Goal: Task Accomplishment & Management: Complete application form

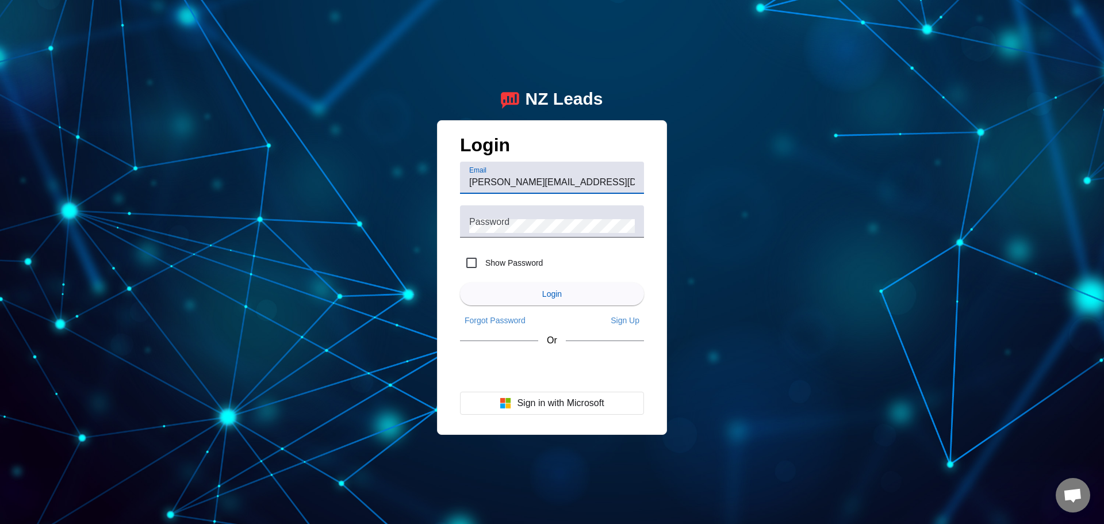
type input "[PERSON_NAME][EMAIL_ADDRESS][DOMAIN_NAME]"
click at [575, 262] on mat-checkbox "Show Password" at bounding box center [552, 263] width 184 height 28
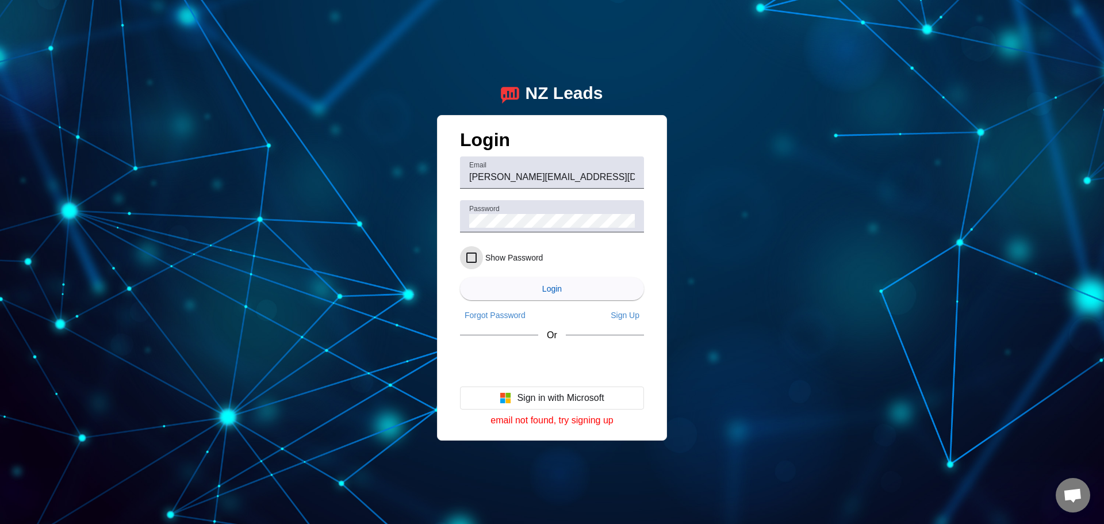
click at [475, 256] on input "Show Password" at bounding box center [471, 257] width 23 height 23
checkbox input "true"
click at [554, 296] on span "submit" at bounding box center [552, 289] width 184 height 28
click at [697, 358] on div "NZ Leads Login Email [PERSON_NAME][EMAIL_ADDRESS][DOMAIN_NAME] Password Show Pa…" at bounding box center [552, 262] width 1104 height 524
click at [656, 18] on div "NZ Leads Login Email [PERSON_NAME][EMAIL_ADDRESS][DOMAIN_NAME] Password Show Pa…" at bounding box center [552, 262] width 1104 height 524
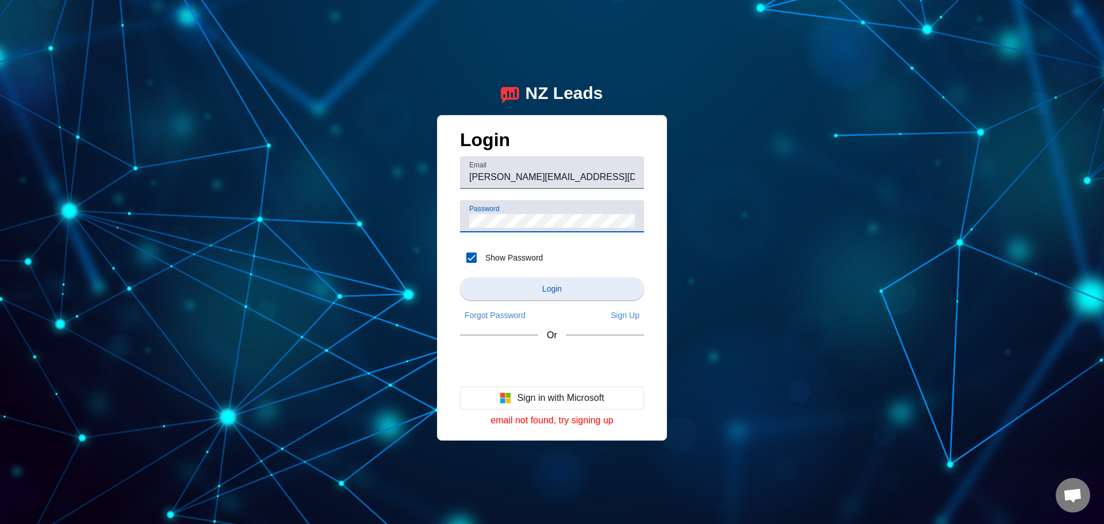
click at [563, 296] on span "submit" at bounding box center [552, 289] width 184 height 28
click at [451, 222] on div "Login Email [PERSON_NAME][EMAIL_ADDRESS][DOMAIN_NAME] Password Show Password Lo…" at bounding box center [552, 277] width 230 height 325
click at [617, 321] on app-link "Sign Up" at bounding box center [625, 315] width 38 height 18
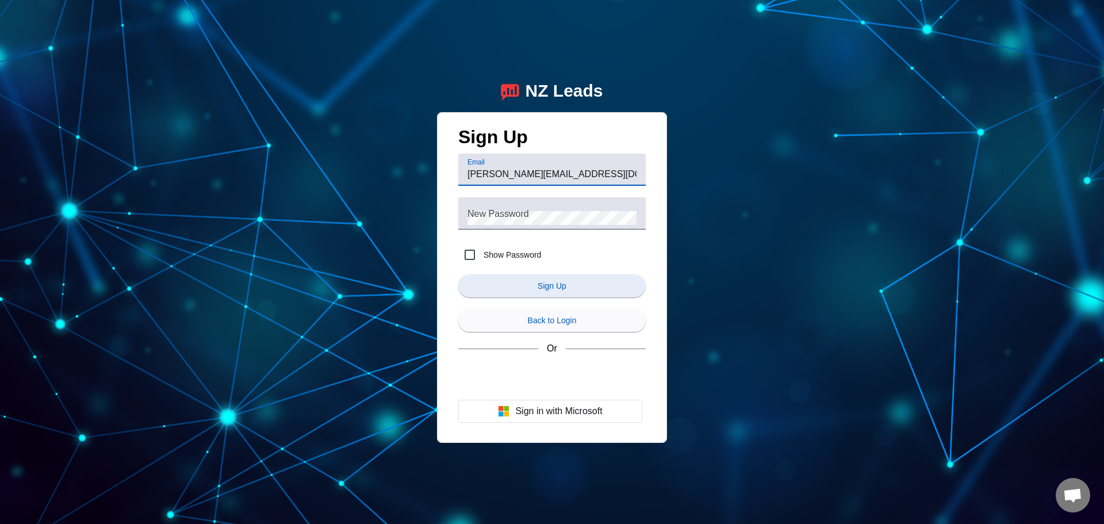
click at [566, 289] on span "Sign Up" at bounding box center [552, 285] width 29 height 9
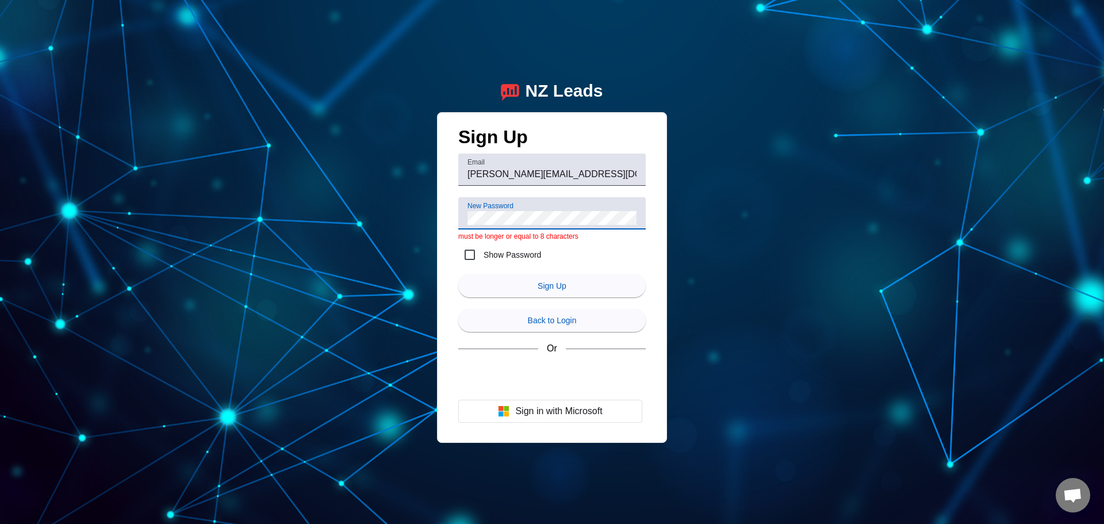
click at [585, 199] on div "New Password" at bounding box center [551, 213] width 169 height 32
click at [448, 253] on div "Sign Up Email [PERSON_NAME][EMAIL_ADDRESS][DOMAIN_NAME] New Password must be lo…" at bounding box center [552, 277] width 230 height 331
click at [467, 256] on input "Show Password" at bounding box center [469, 254] width 23 height 23
checkbox input "true"
click at [554, 285] on span "Sign Up" at bounding box center [552, 285] width 29 height 9
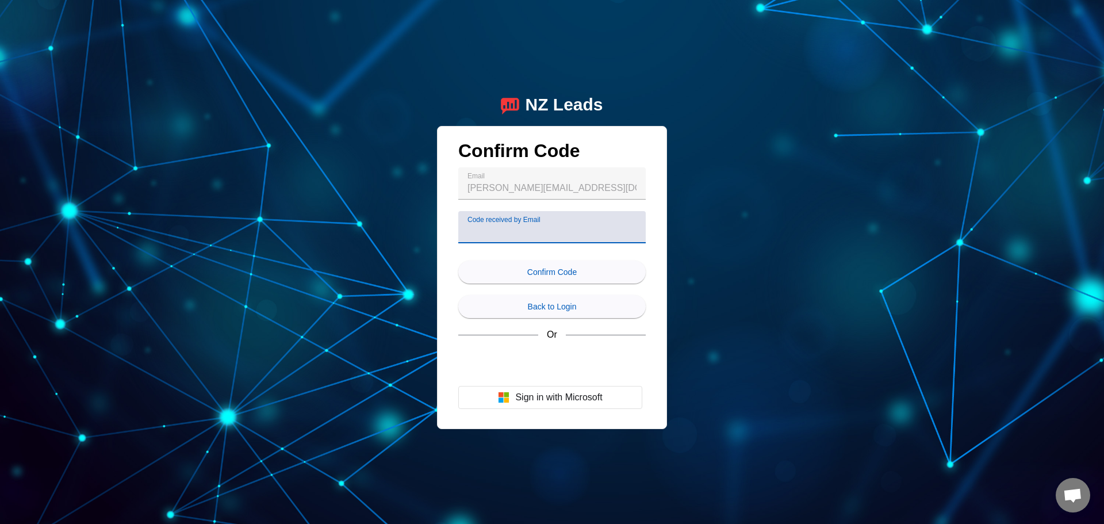
paste input "366403"
type input "366403"
click at [562, 274] on span "Confirm Code" at bounding box center [551, 271] width 49 height 9
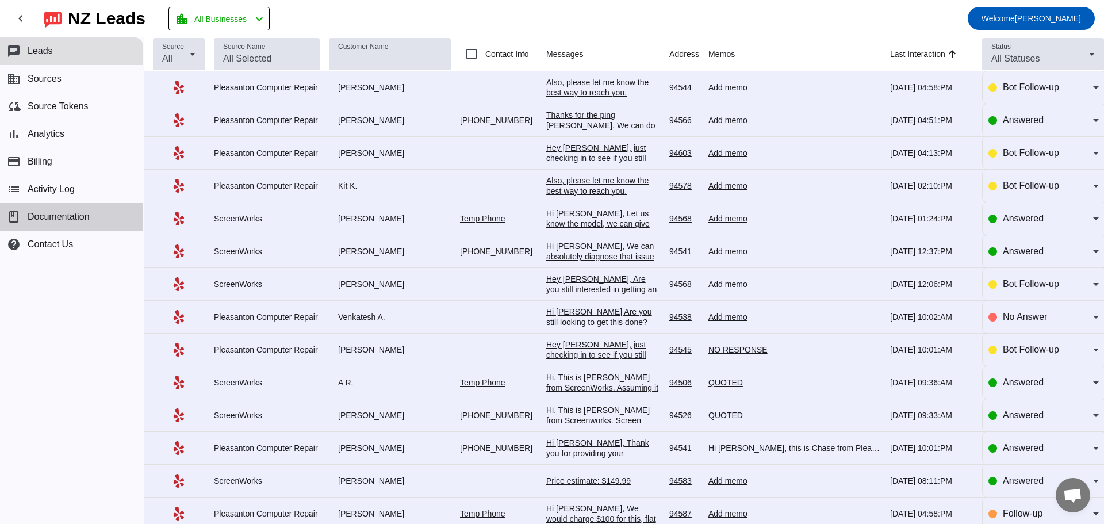
click at [46, 222] on span "Documentation" at bounding box center [59, 217] width 62 height 10
click at [608, 90] on div "Also, please let me know the best way to reach you.​" at bounding box center [603, 87] width 114 height 21
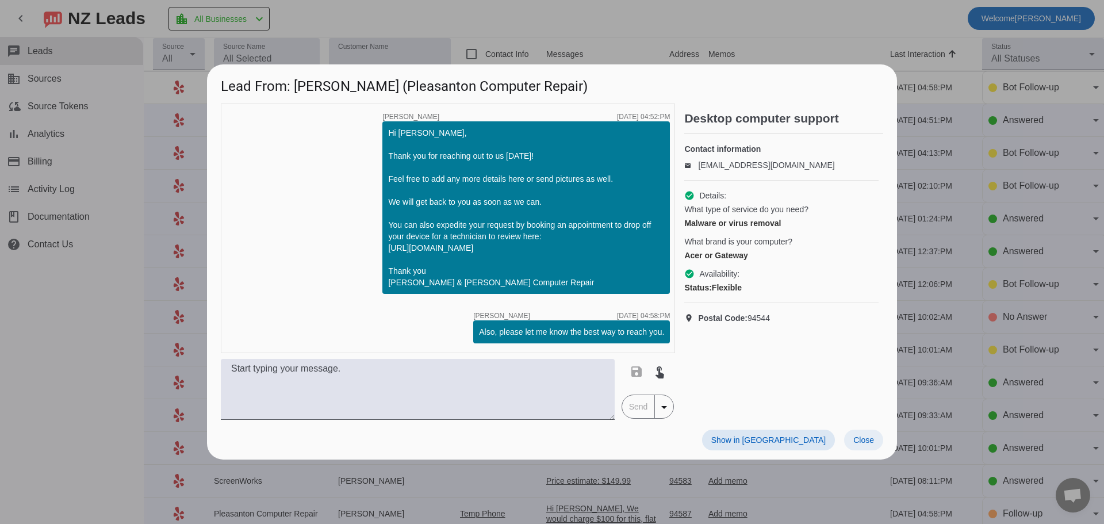
click at [866, 444] on span "Close" at bounding box center [863, 439] width 21 height 9
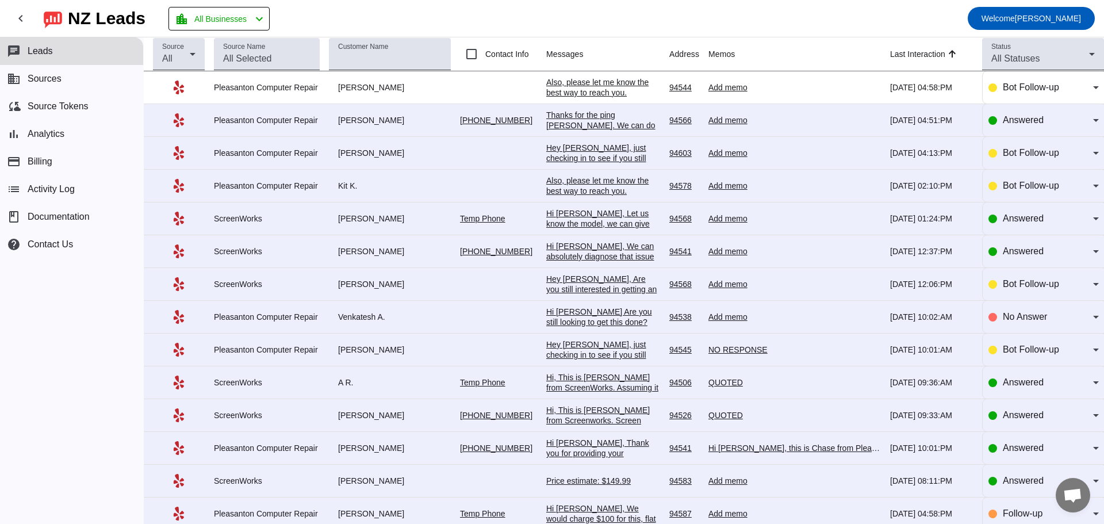
click at [570, 117] on div "Thanks for the ping [PERSON_NAME]. We can do Panel Only replacement for $199+ta…" at bounding box center [603, 146] width 114 height 72
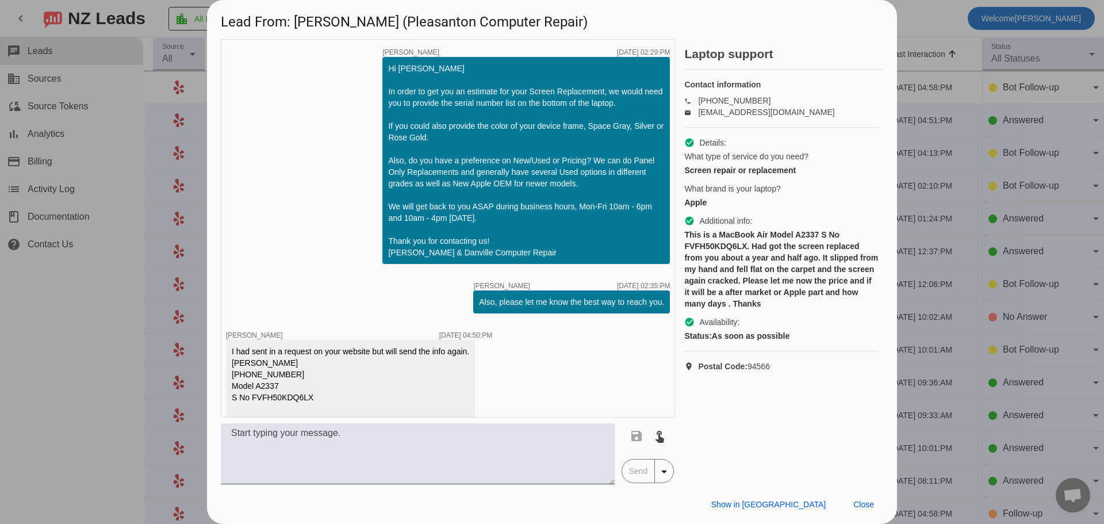
scroll to position [322, 0]
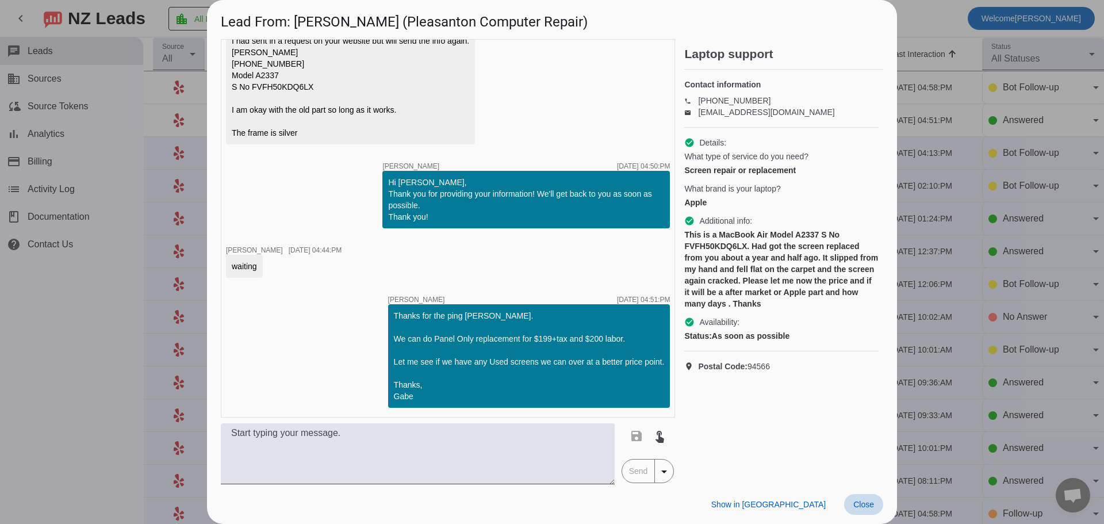
click at [860, 504] on span "Close" at bounding box center [863, 504] width 21 height 9
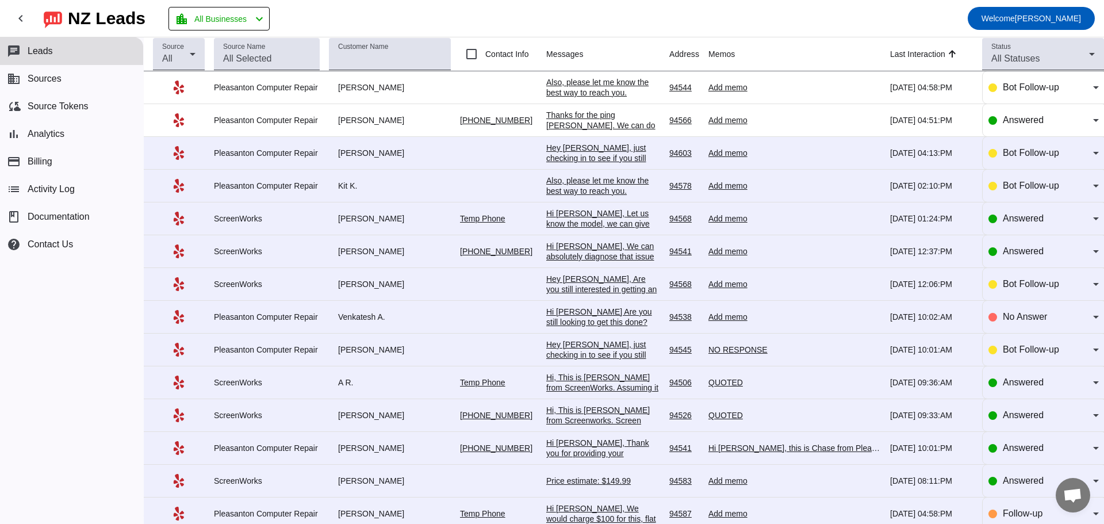
click at [724, 114] on td "Add memo" at bounding box center [799, 120] width 182 height 33
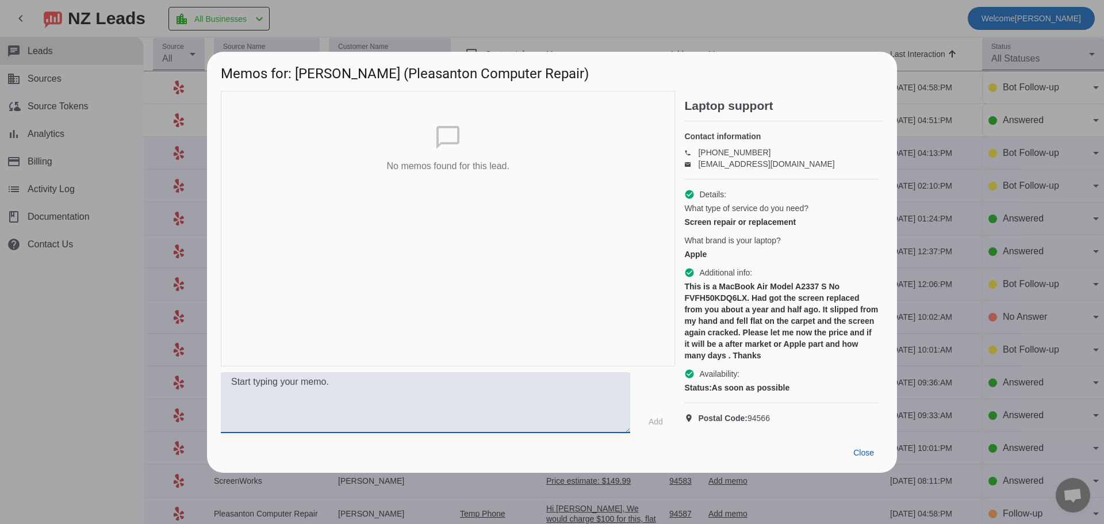
click at [474, 411] on textarea at bounding box center [425, 402] width 409 height 61
type textarea "Quoted"
click at [662, 427] on span "Add" at bounding box center [656, 421] width 14 height 11
click at [859, 457] on span "Close" at bounding box center [863, 452] width 21 height 9
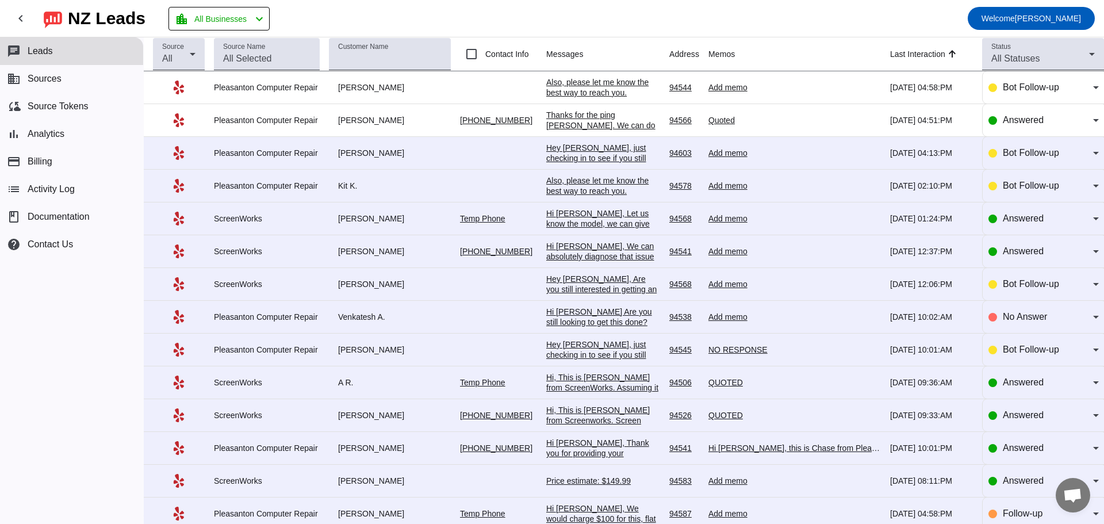
click at [604, 213] on div "Hi [PERSON_NAME], Let us know the model, we can give you a rough estimate. It m…" at bounding box center [603, 249] width 114 height 83
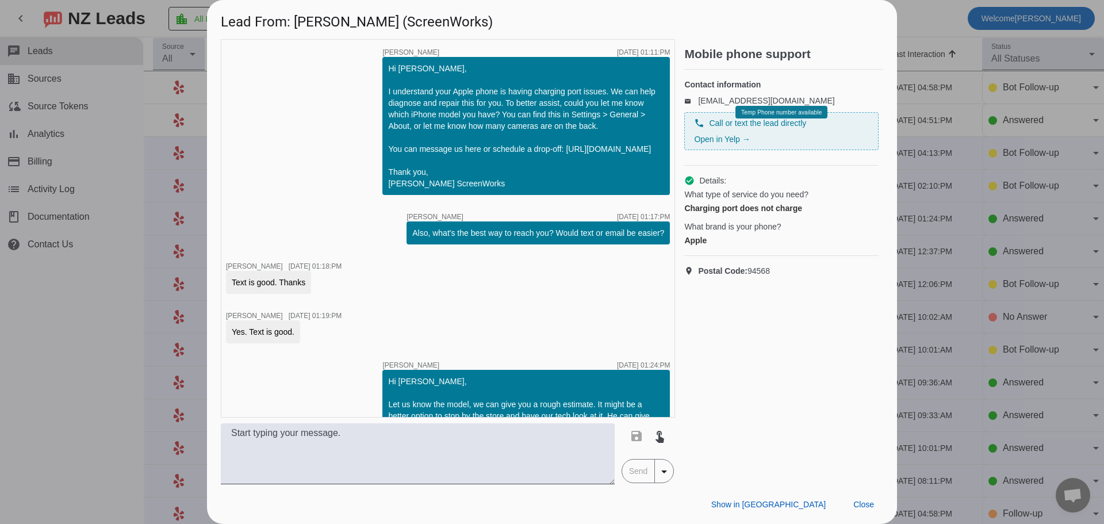
scroll to position [77, 0]
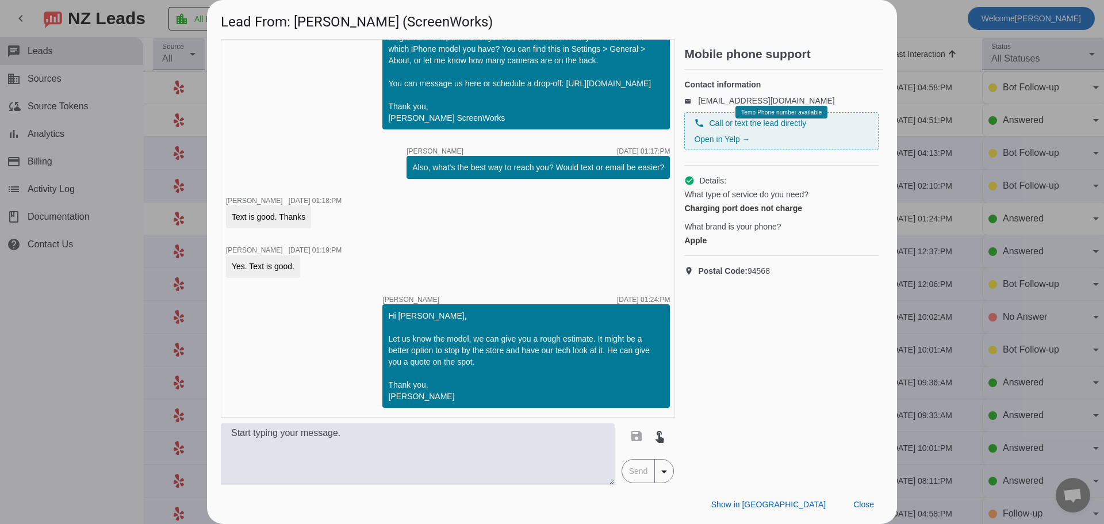
drag, startPoint x: 626, startPoint y: 297, endPoint x: 651, endPoint y: 297, distance: 24.7
click at [651, 297] on div "[DATE] 01:24:PM" at bounding box center [643, 299] width 53 height 7
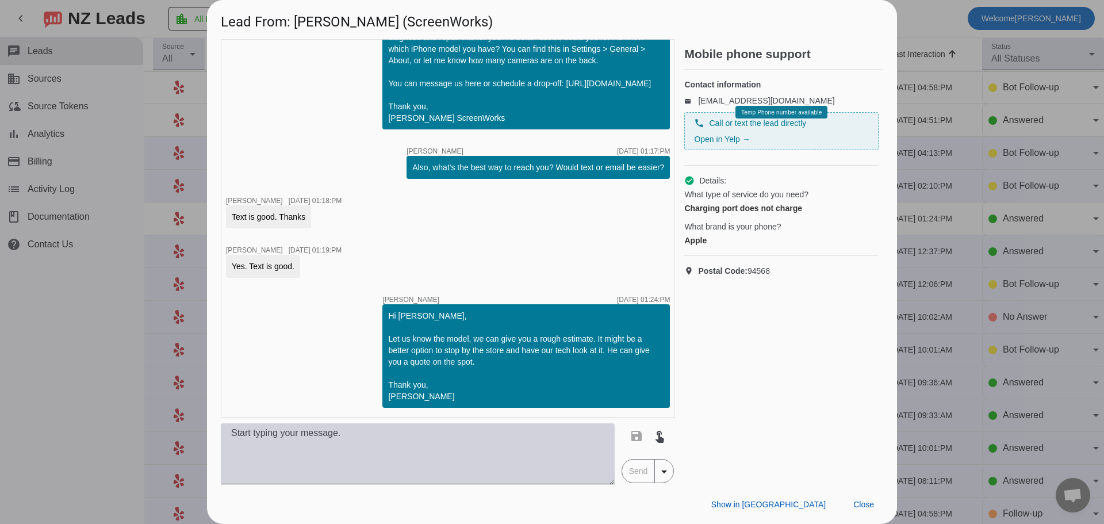
click at [505, 434] on textarea at bounding box center [418, 453] width 394 height 61
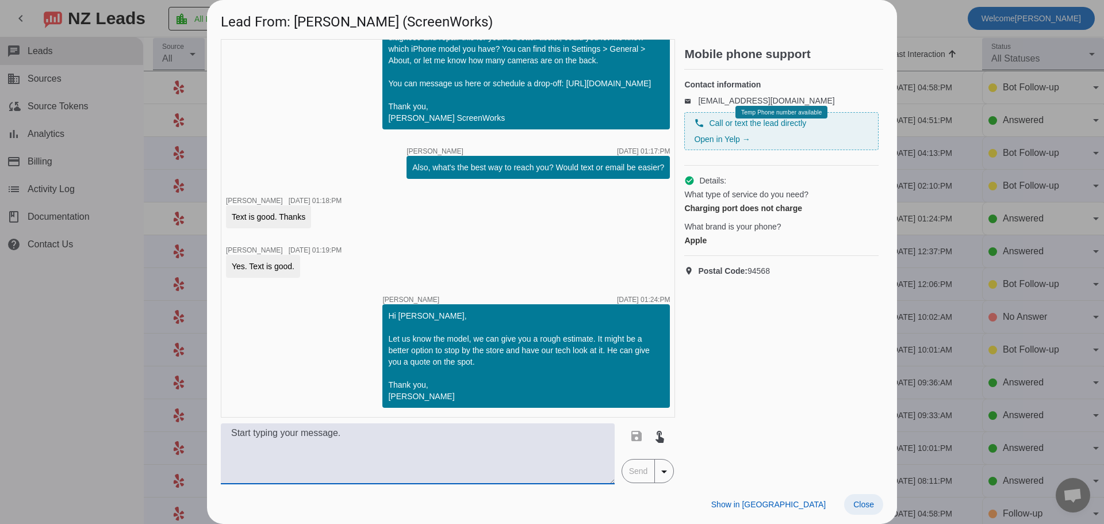
click at [870, 502] on span "Close" at bounding box center [863, 504] width 21 height 9
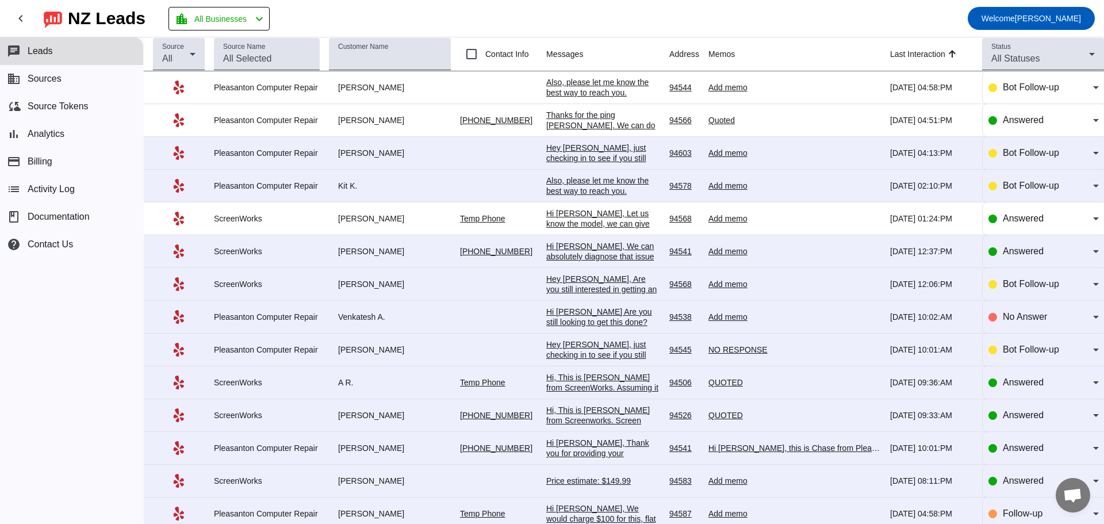
click at [616, 185] on div "Also, please let me know the best way to reach you.​" at bounding box center [603, 185] width 114 height 21
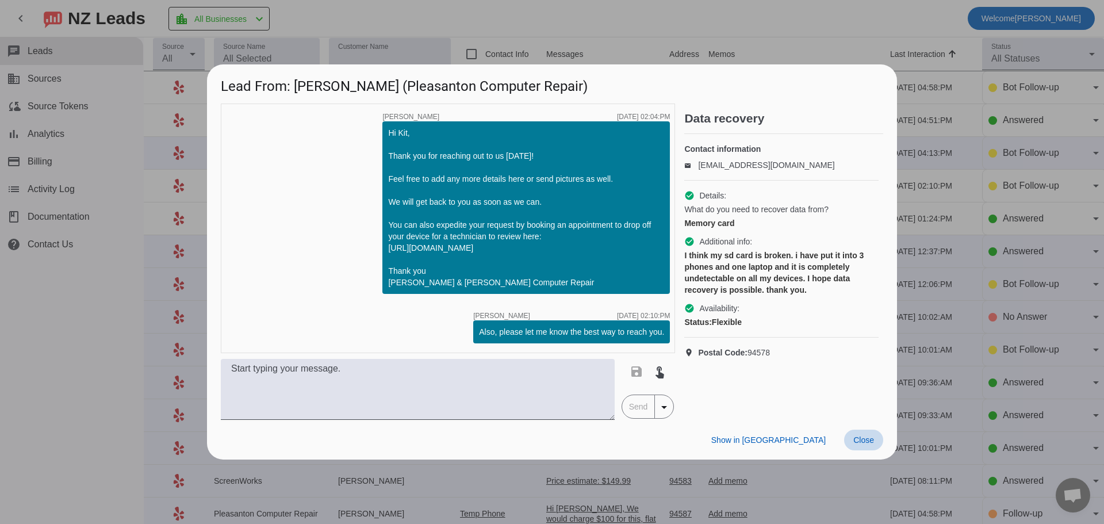
click at [862, 444] on span "Close" at bounding box center [863, 439] width 21 height 9
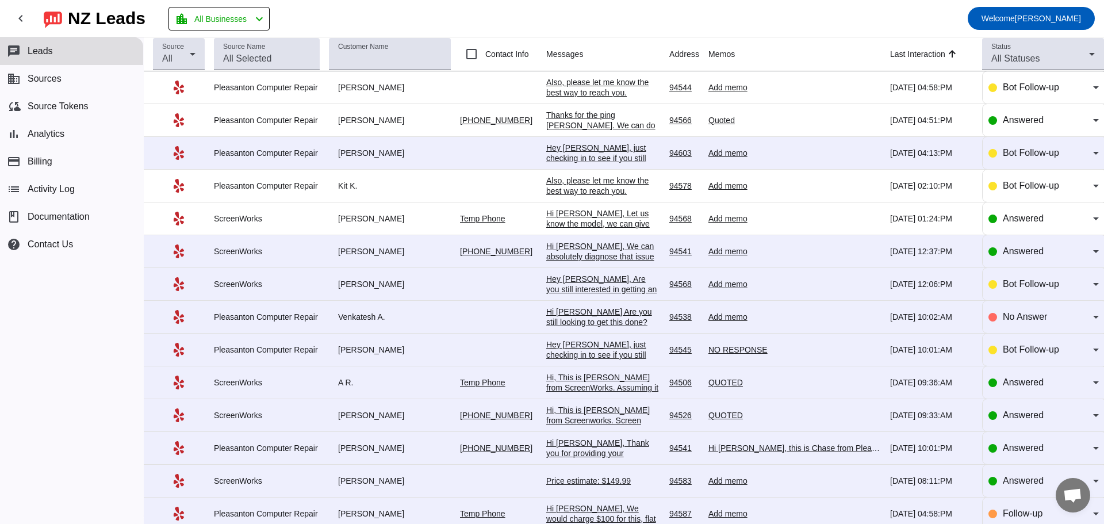
click at [635, 150] on div "Hey [PERSON_NAME], just checking in to see if you still need help with your pro…" at bounding box center [603, 184] width 114 height 83
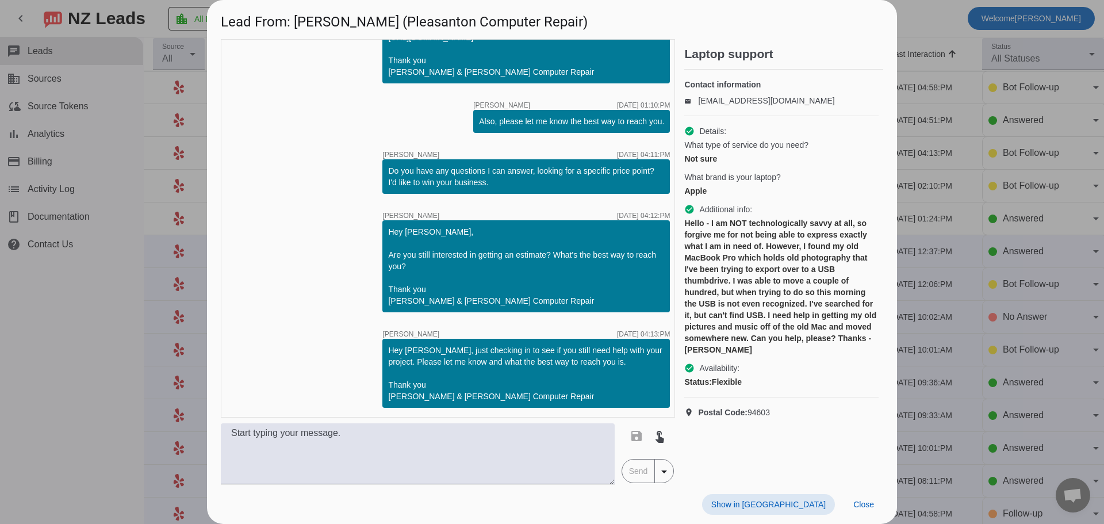
scroll to position [181, 0]
click at [149, 350] on div at bounding box center [552, 262] width 1104 height 524
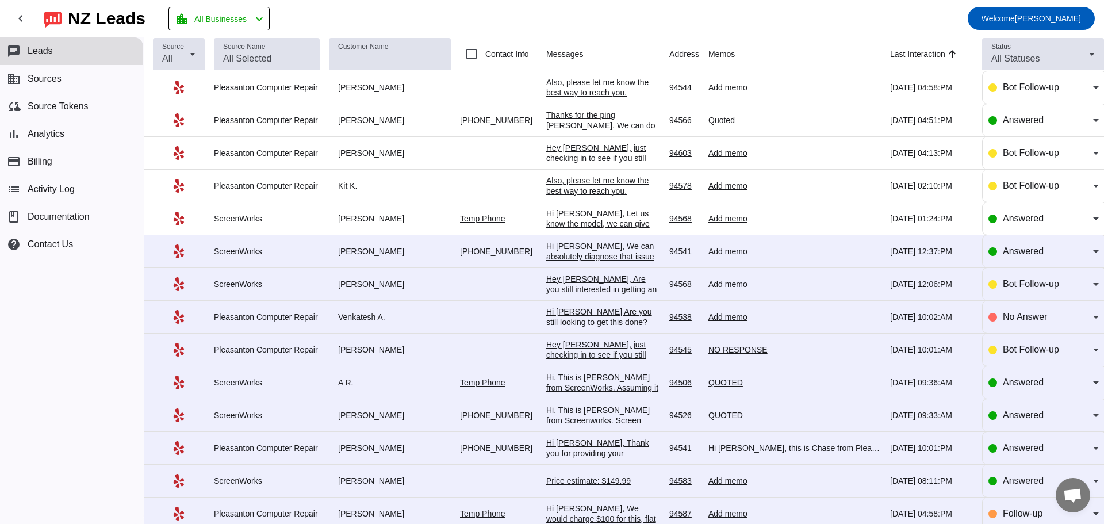
click at [548, 251] on div "Hi [PERSON_NAME], We can absolutely diagnose that issue for you. We ask for $15…" at bounding box center [603, 287] width 114 height 93
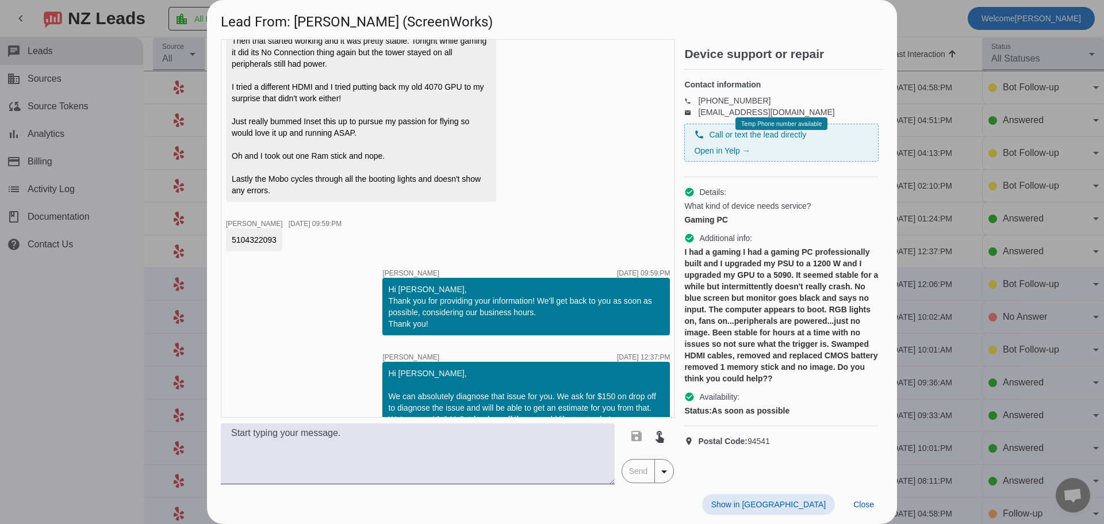
scroll to position [394, 0]
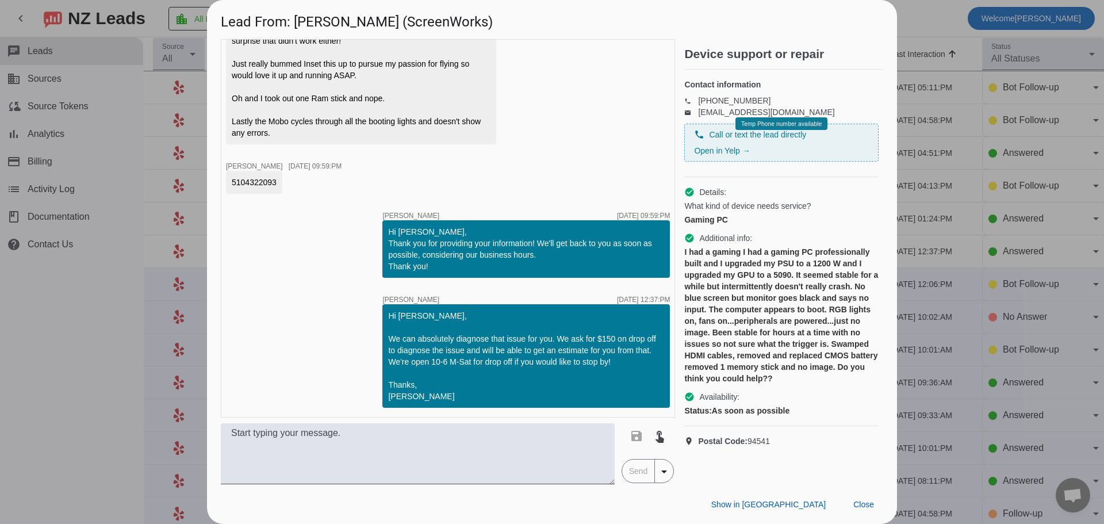
click at [326, 354] on div "timer close [PERSON_NAME] [DATE] 09:38:PM Hi [PERSON_NAME], I understand you're…" at bounding box center [448, 228] width 454 height 378
click at [599, 151] on div "timer close [PERSON_NAME] [DATE] 09:38:PM Hi [PERSON_NAME], I understand you're…" at bounding box center [448, 228] width 454 height 378
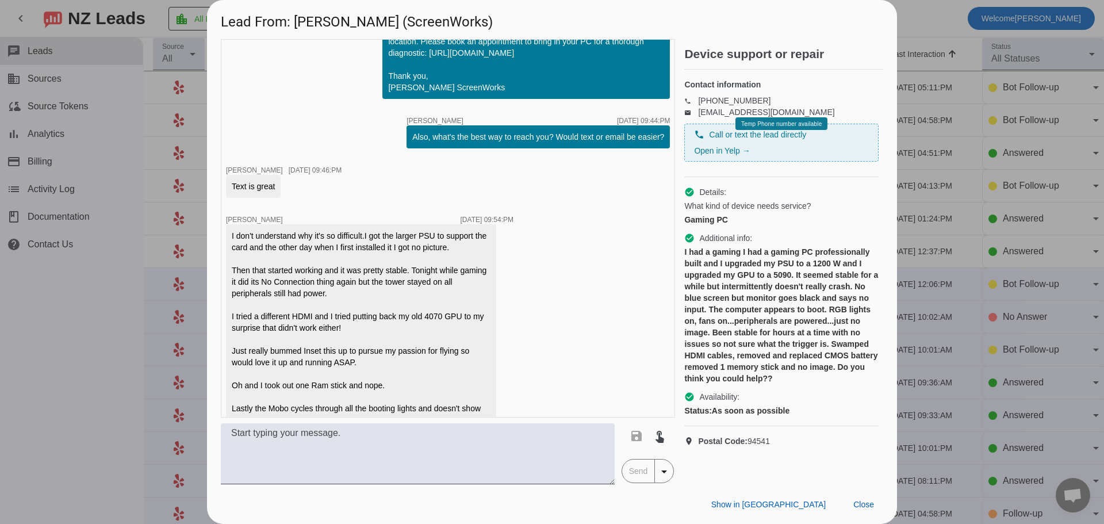
scroll to position [107, 0]
click at [619, 223] on div "timer close [PERSON_NAME] [DATE] 09:38:PM Hi [PERSON_NAME], I understand you're…" at bounding box center [448, 228] width 454 height 378
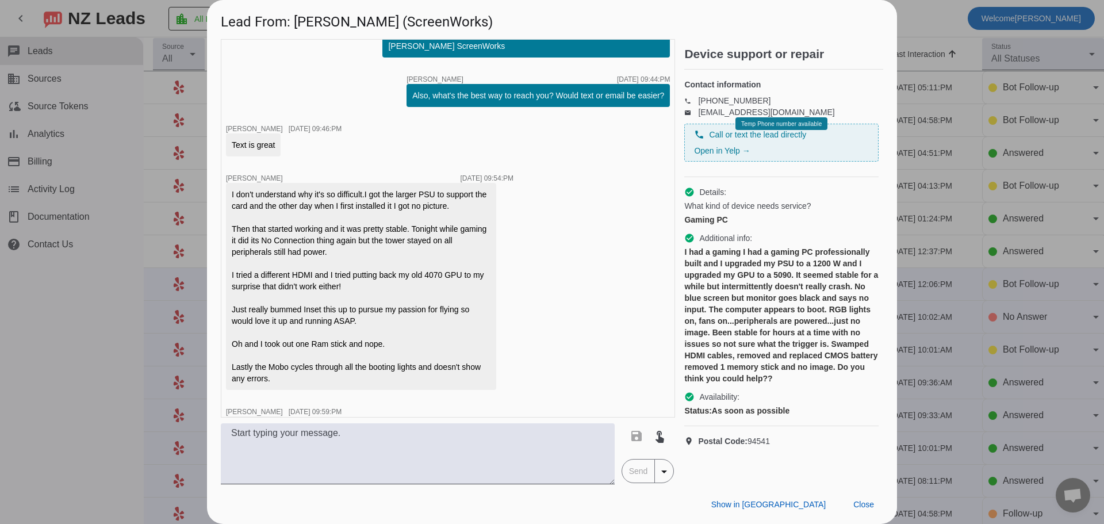
scroll to position [151, 0]
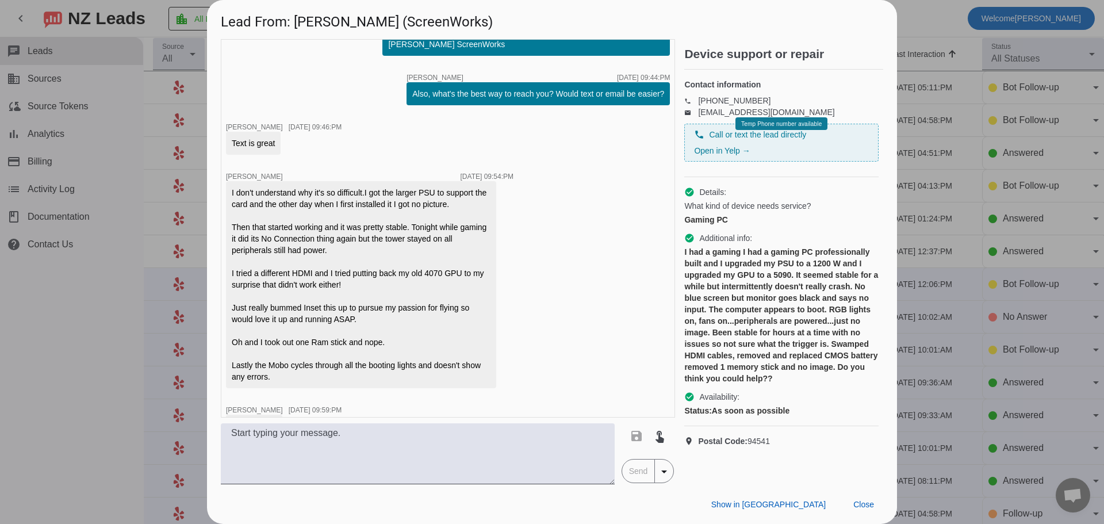
click at [582, 270] on div "timer close [PERSON_NAME] [DATE] 09:38:PM Hi [PERSON_NAME], I understand you're…" at bounding box center [448, 228] width 454 height 378
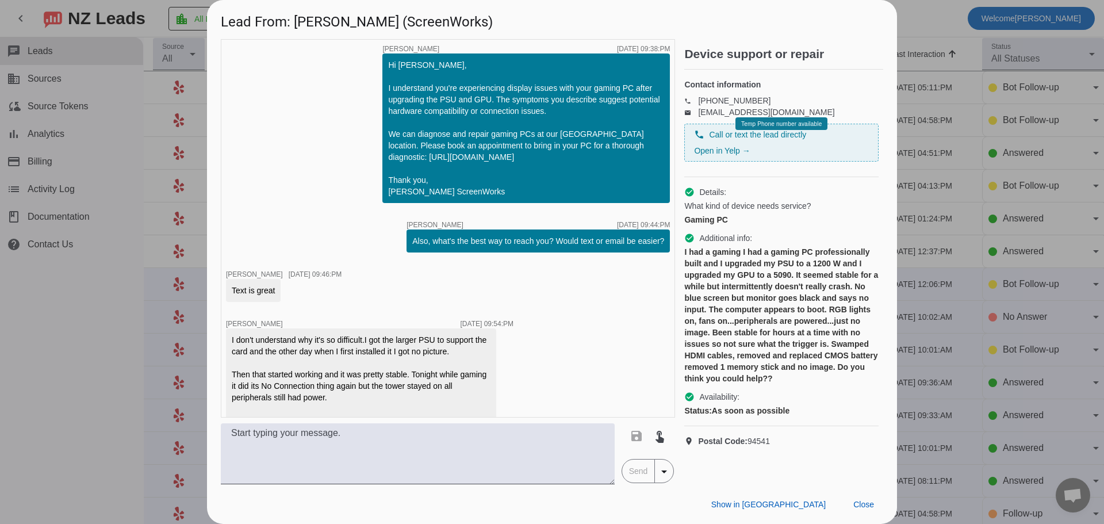
scroll to position [0, 0]
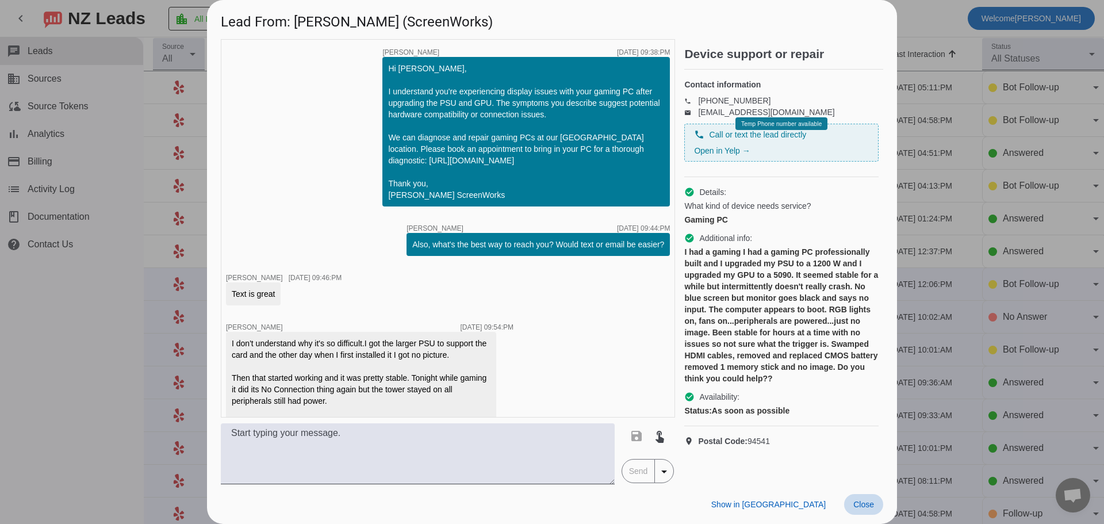
click at [869, 505] on span "Close" at bounding box center [863, 504] width 21 height 9
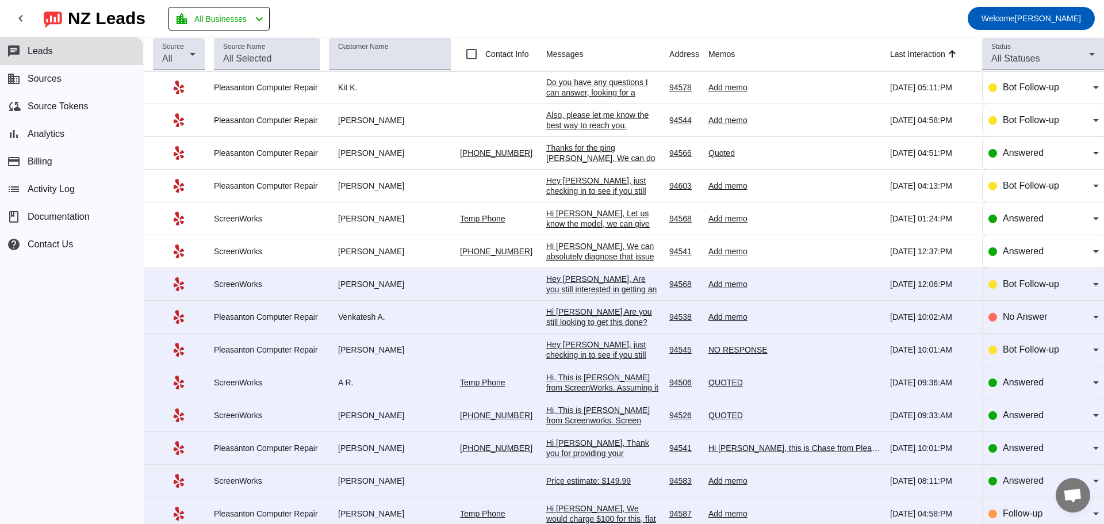
click at [575, 280] on div "Hey [PERSON_NAME], Are you still interested in getting an estimate? Is there a …" at bounding box center [603, 300] width 114 height 52
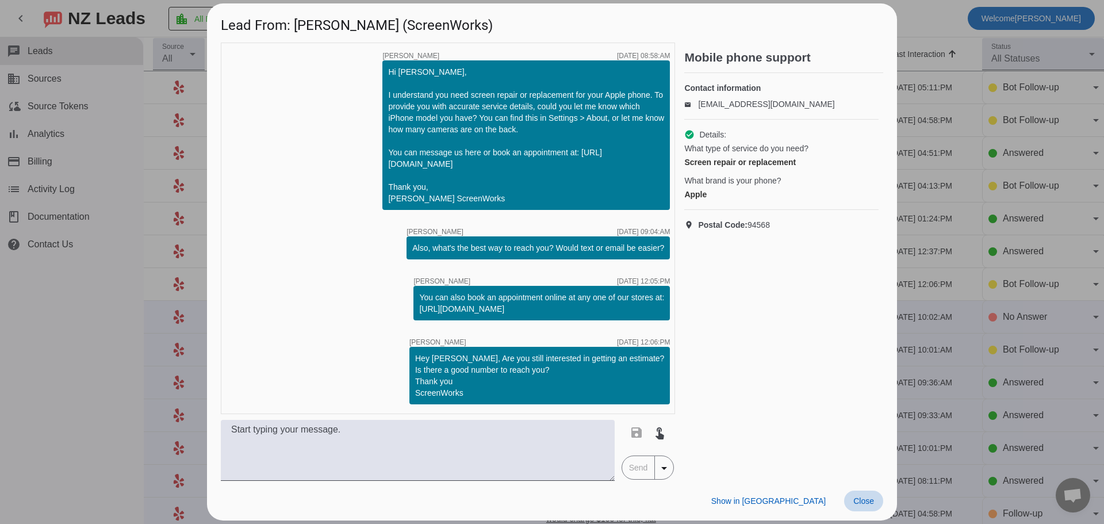
click at [867, 505] on span "Close" at bounding box center [863, 500] width 21 height 9
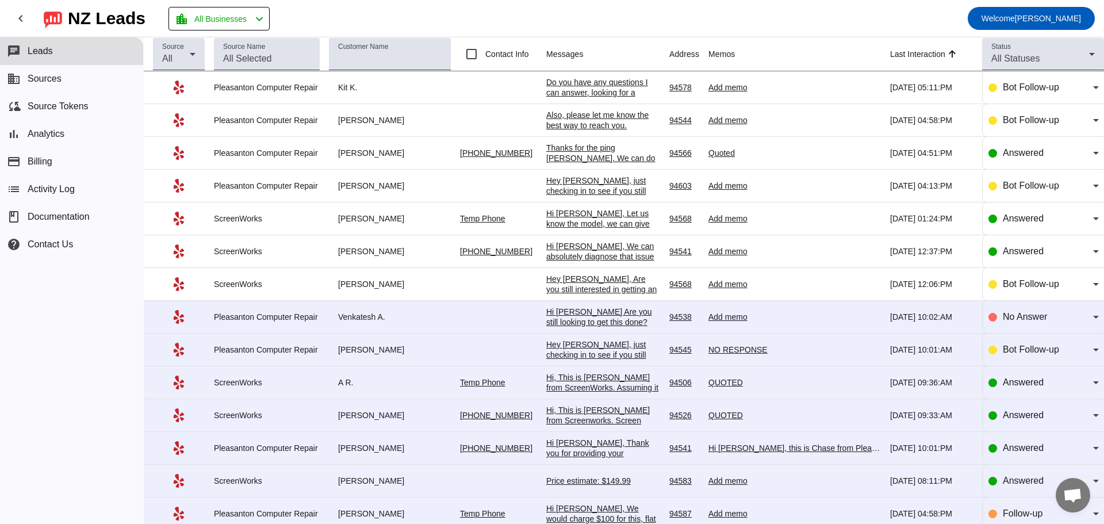
click at [359, 320] on div "Venkatesh A." at bounding box center [390, 317] width 122 height 10
click at [554, 319] on div "Hi [PERSON_NAME] Are you still looking to get this done?​" at bounding box center [603, 316] width 114 height 21
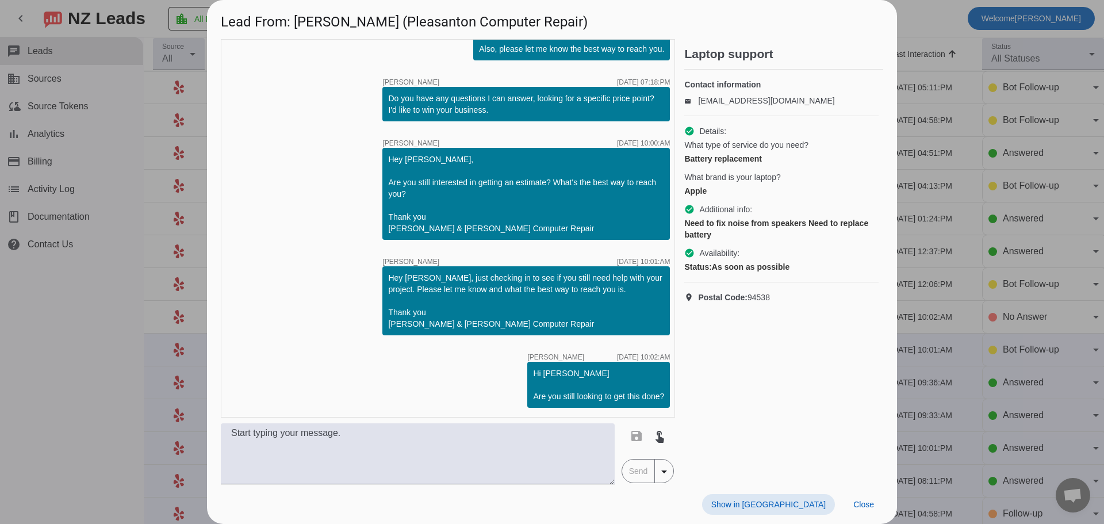
scroll to position [253, 0]
click at [864, 503] on span "Close" at bounding box center [863, 504] width 21 height 9
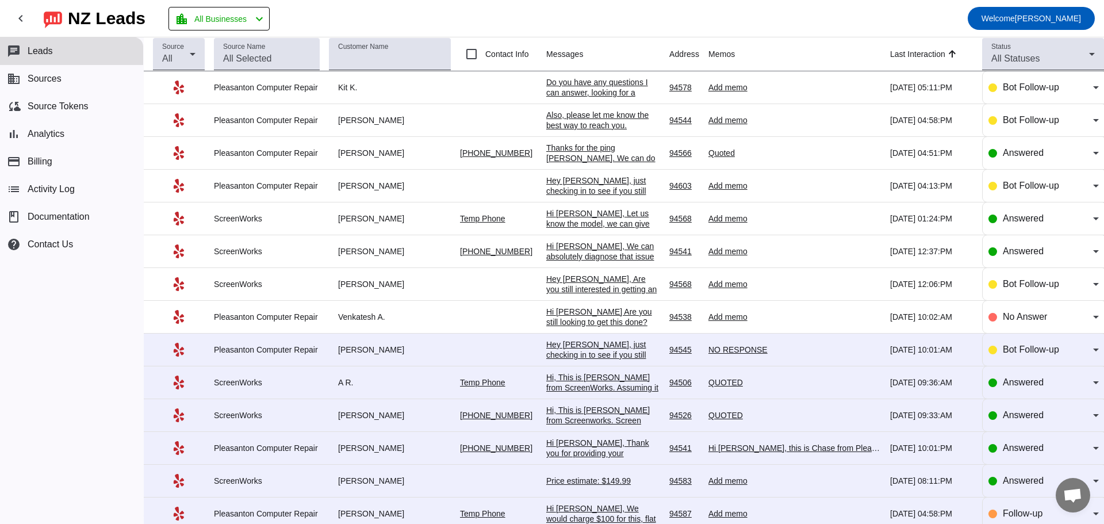
click at [608, 348] on div "Hey [PERSON_NAME], just checking in to see if you still need help with your pro…" at bounding box center [603, 380] width 114 height 83
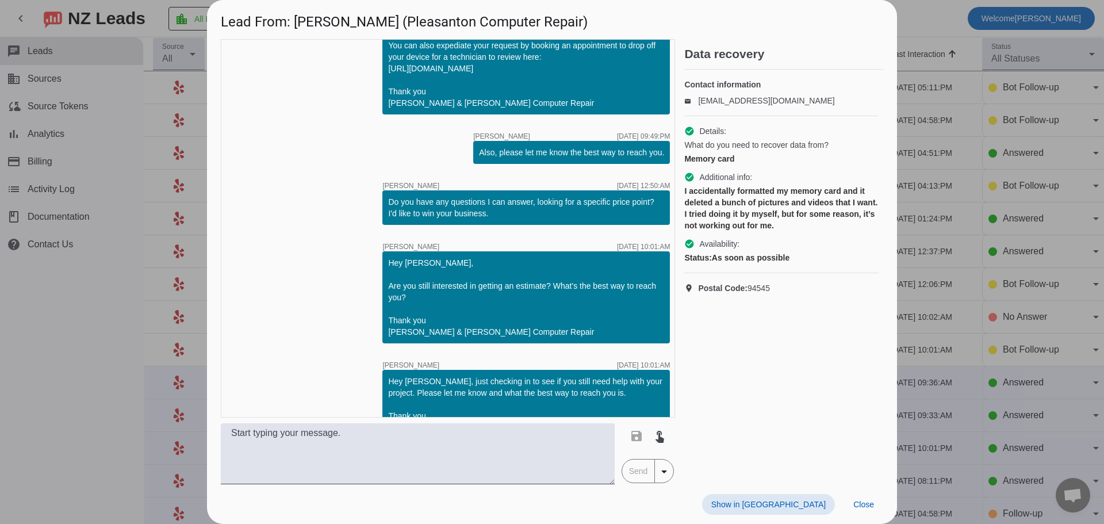
scroll to position [181, 0]
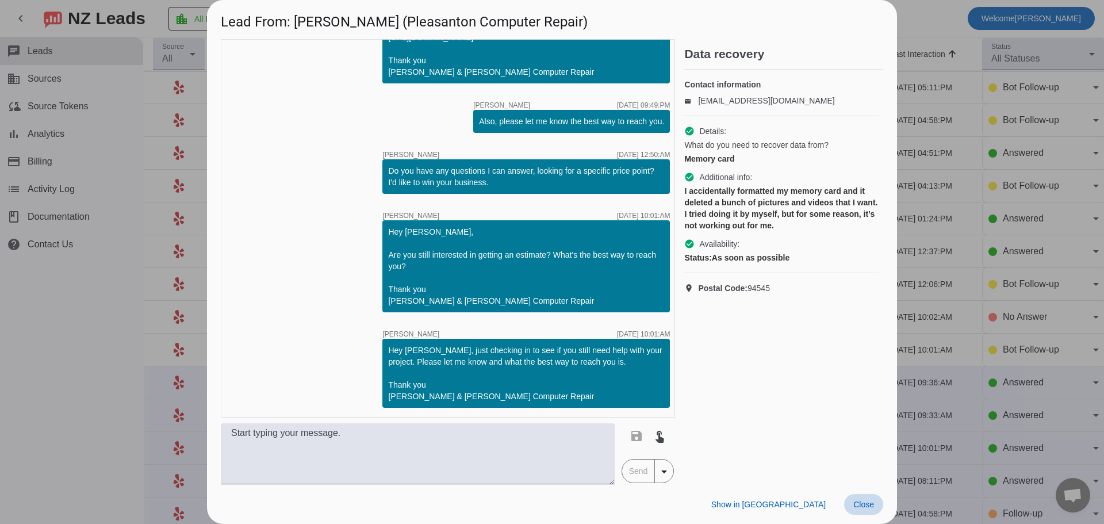
click at [866, 509] on span "Close" at bounding box center [863, 504] width 21 height 9
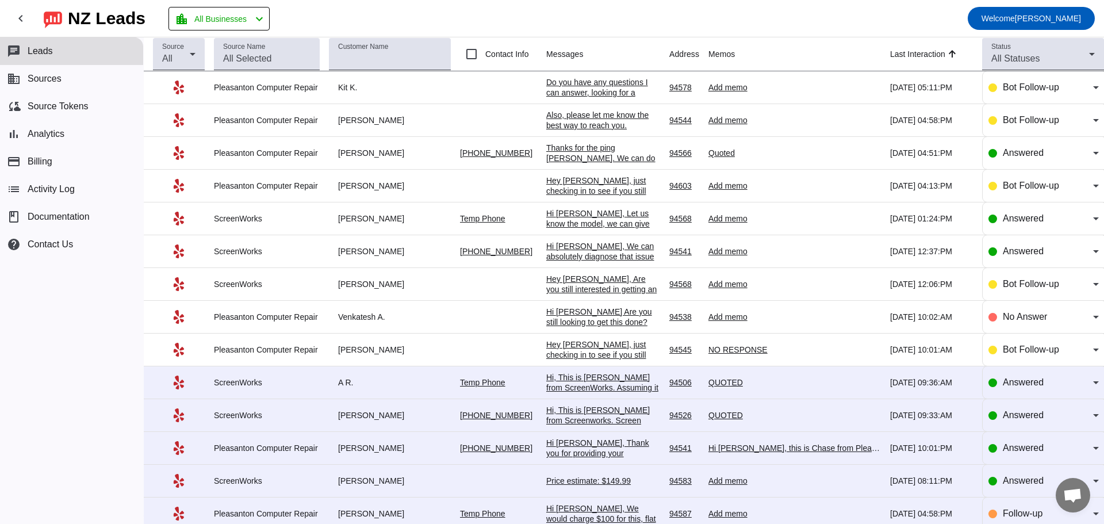
click at [613, 381] on div "Hi, This is [PERSON_NAME] from ScreenWorks. Assuming it has faulty charging por…" at bounding box center [603, 434] width 114 height 124
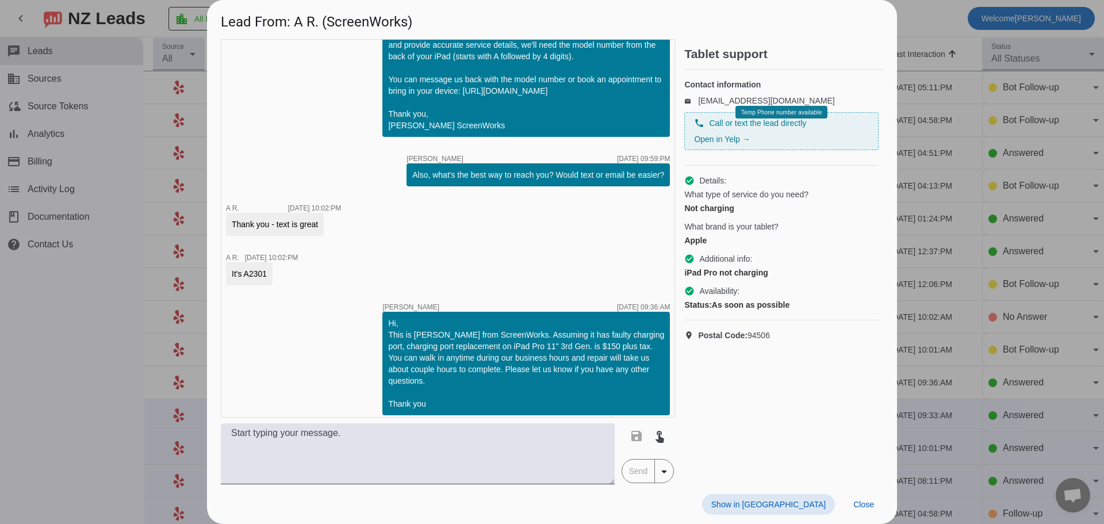
scroll to position [66, 0]
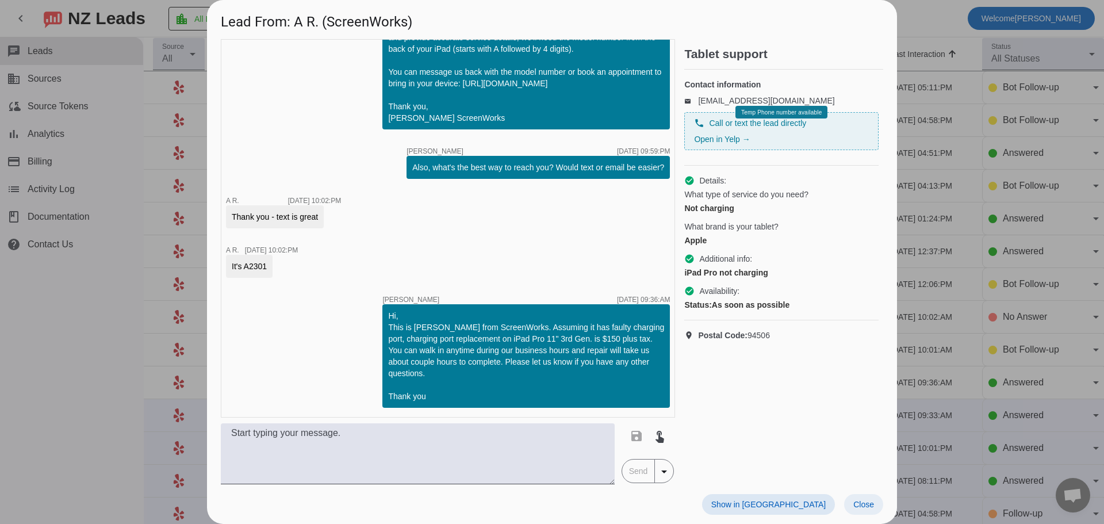
click at [861, 505] on span "Close" at bounding box center [863, 504] width 21 height 9
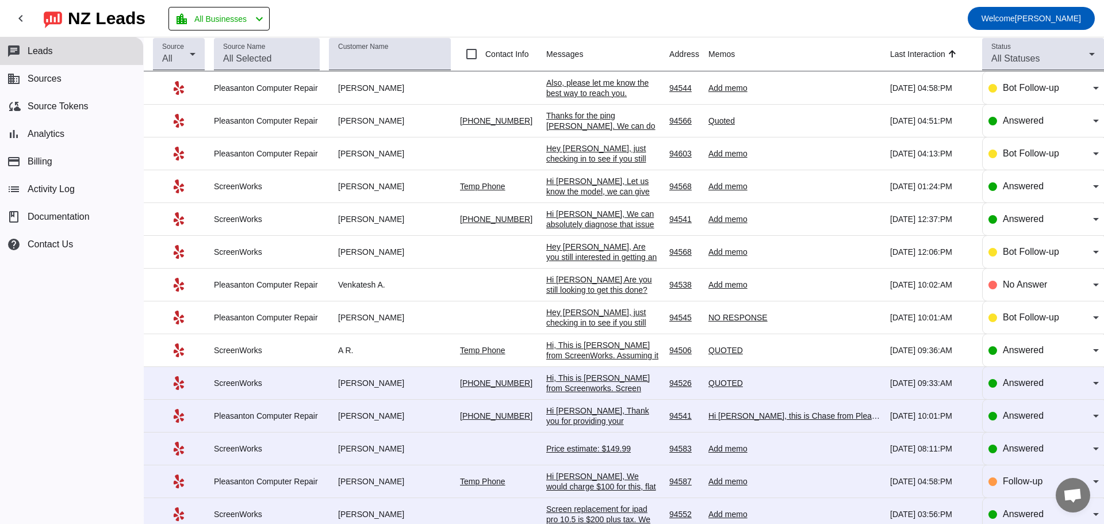
scroll to position [57, 0]
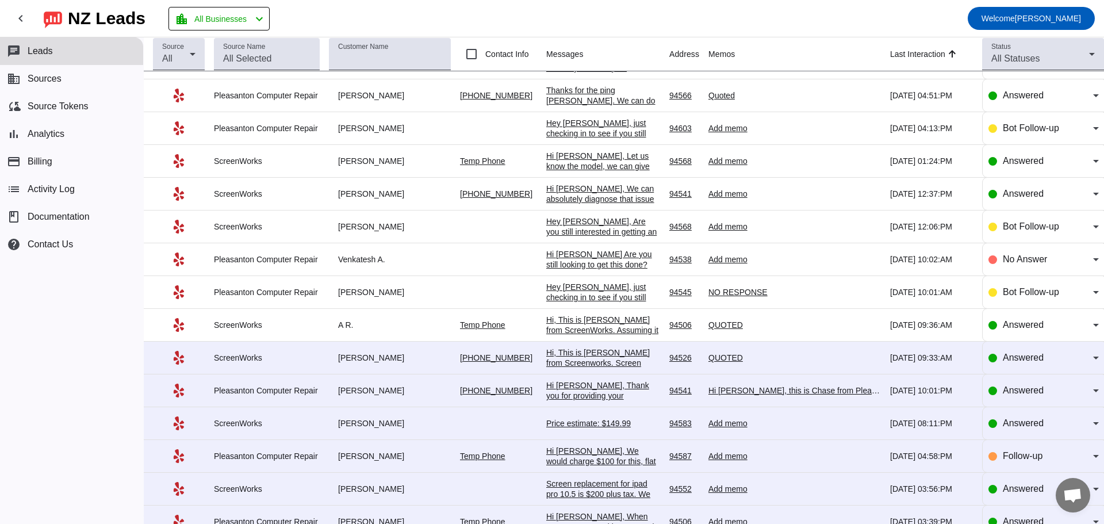
click at [585, 354] on div "Hi, This is [PERSON_NAME] from Screenworks. Screen replacement on iPhone 12 is …" at bounding box center [603, 398] width 114 height 103
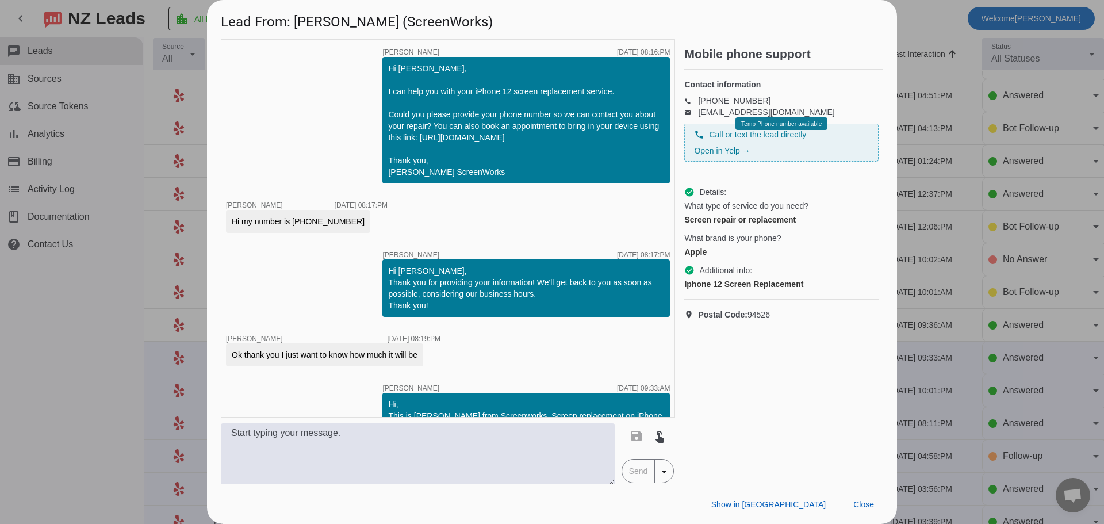
scroll to position [54, 0]
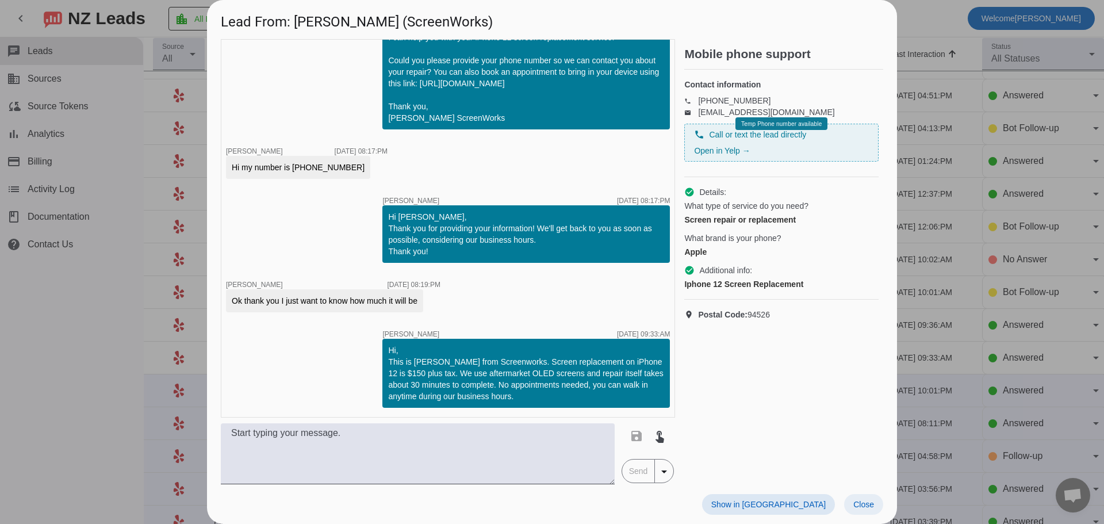
click at [864, 501] on span "Close" at bounding box center [863, 504] width 21 height 9
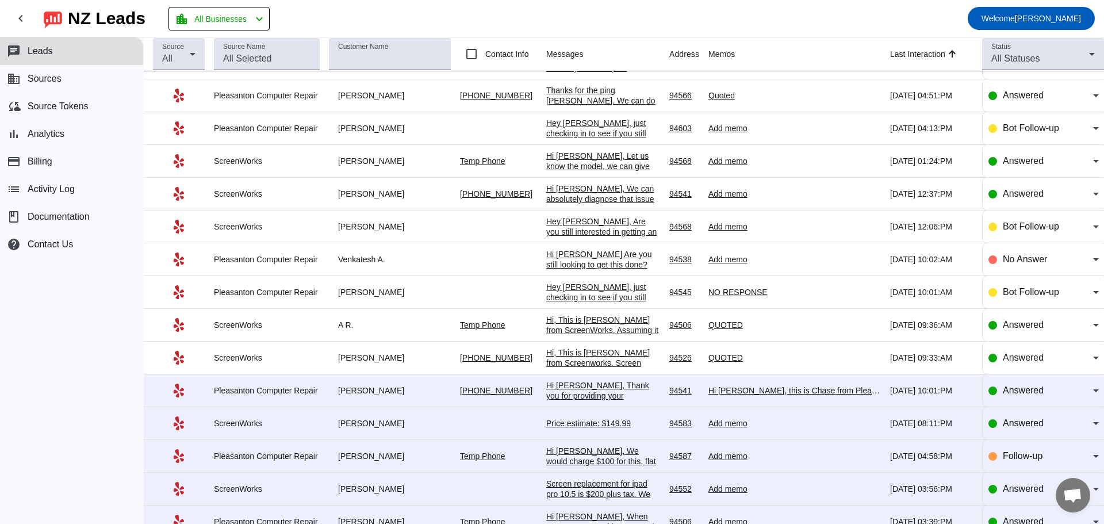
click at [578, 422] on div "Price estimate: $149.99" at bounding box center [603, 423] width 114 height 10
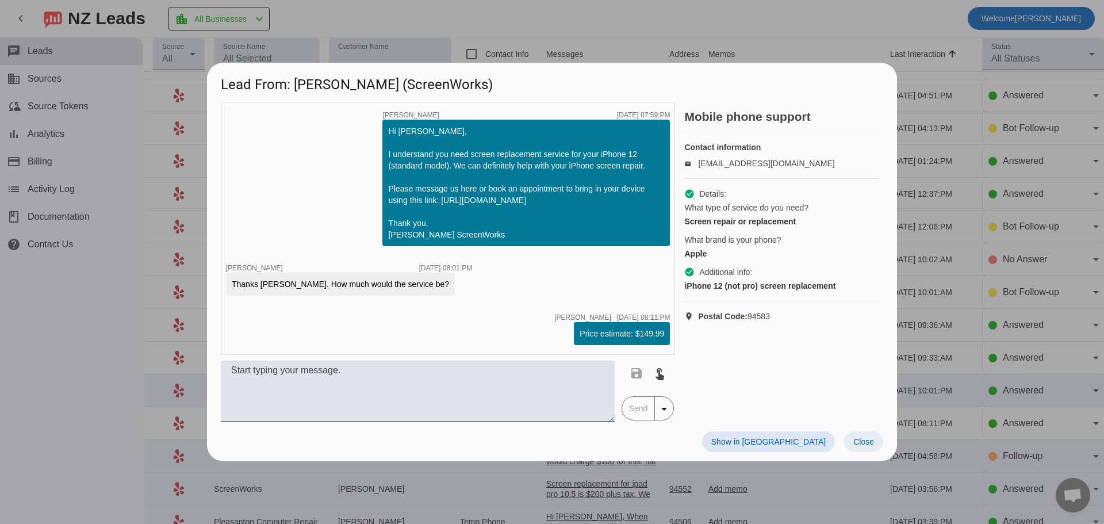
click at [870, 441] on span "Close" at bounding box center [863, 441] width 21 height 9
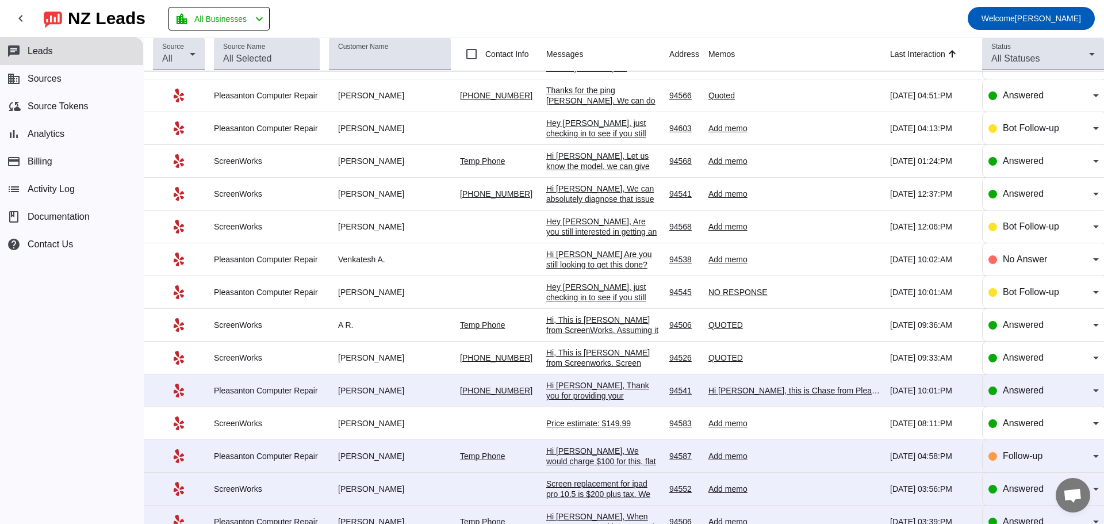
click at [669, 393] on div "94541" at bounding box center [684, 390] width 30 height 10
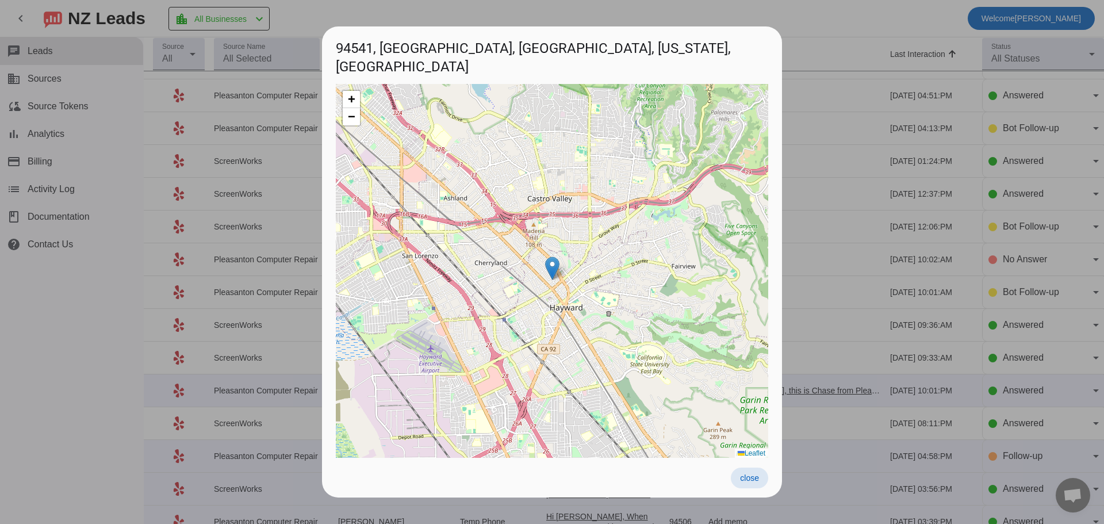
click at [752, 479] on span "close" at bounding box center [749, 477] width 19 height 9
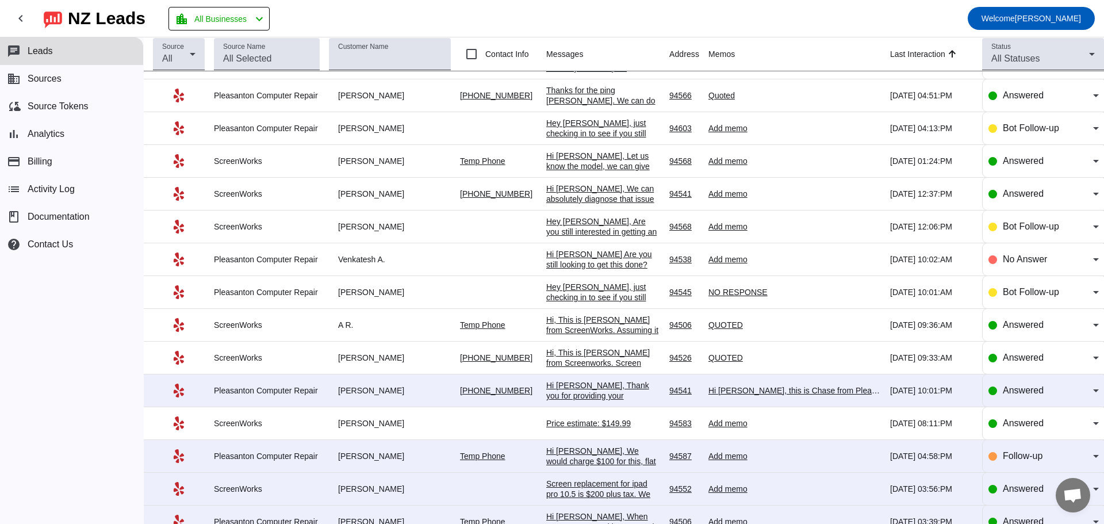
click at [742, 391] on div "Hi [PERSON_NAME], this is Chase from Pleasanton Computer repair following up on…" at bounding box center [794, 390] width 172 height 10
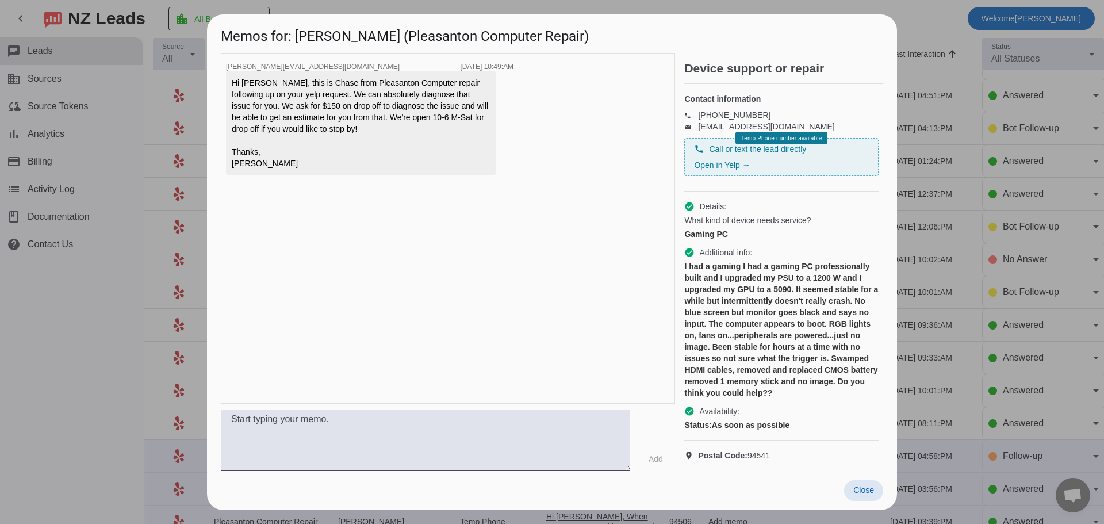
click at [873, 494] on span "Close" at bounding box center [863, 489] width 21 height 9
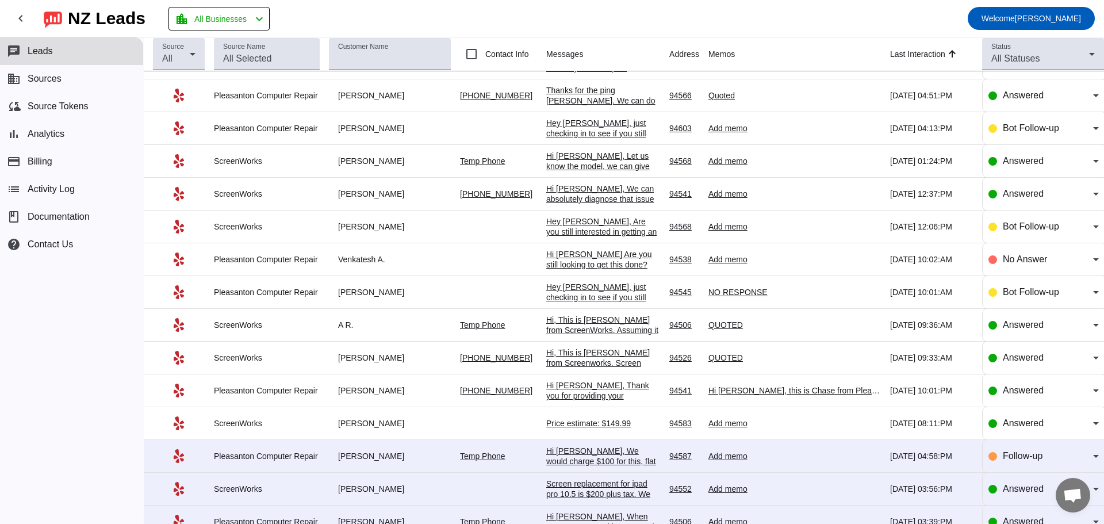
click at [563, 388] on div "Hi [PERSON_NAME], Thank you for providing your information! We'll get back to y…" at bounding box center [603, 411] width 114 height 62
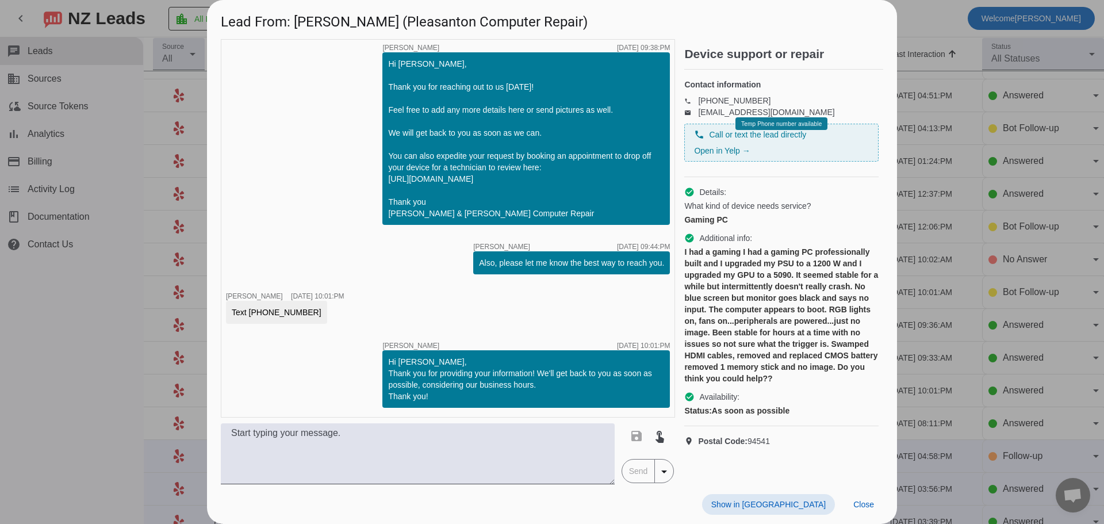
scroll to position [16, 0]
click at [858, 506] on span "Close" at bounding box center [863, 504] width 21 height 9
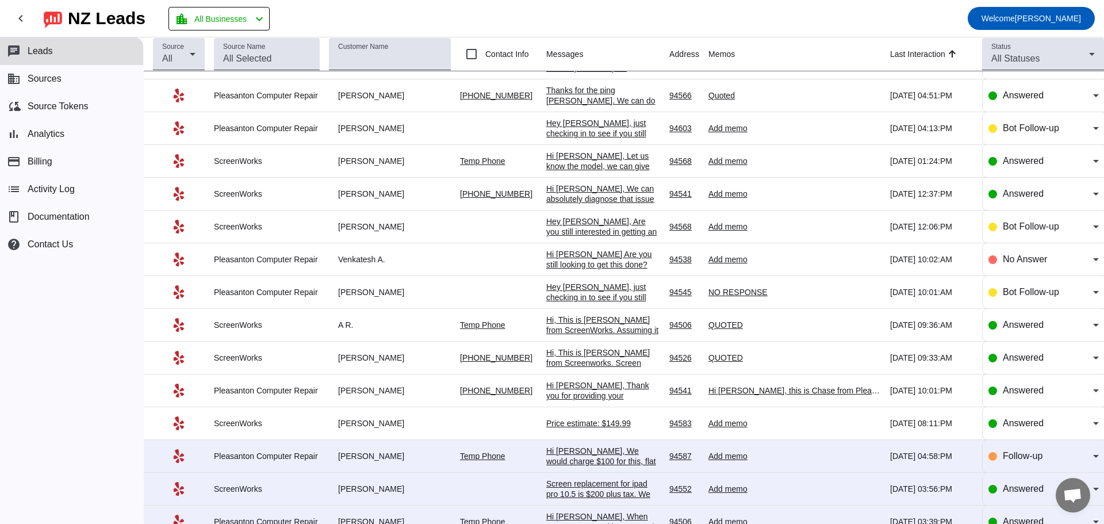
click at [604, 483] on div "Screen replacement for ipad pro 10.5 is $200 plus tax. We use aftermarket lcd s…" at bounding box center [603, 509] width 114 height 62
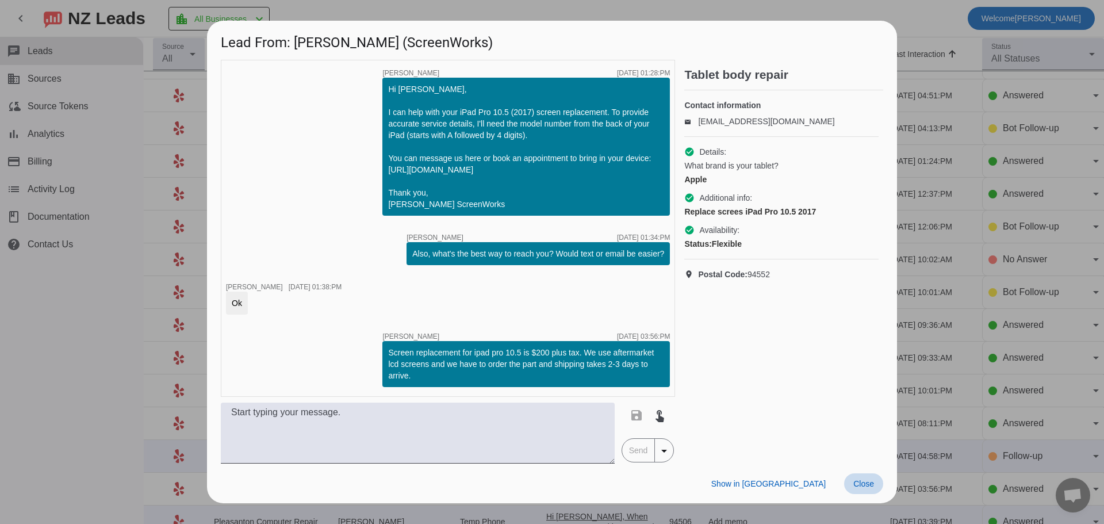
click at [855, 480] on span "Close" at bounding box center [863, 483] width 21 height 9
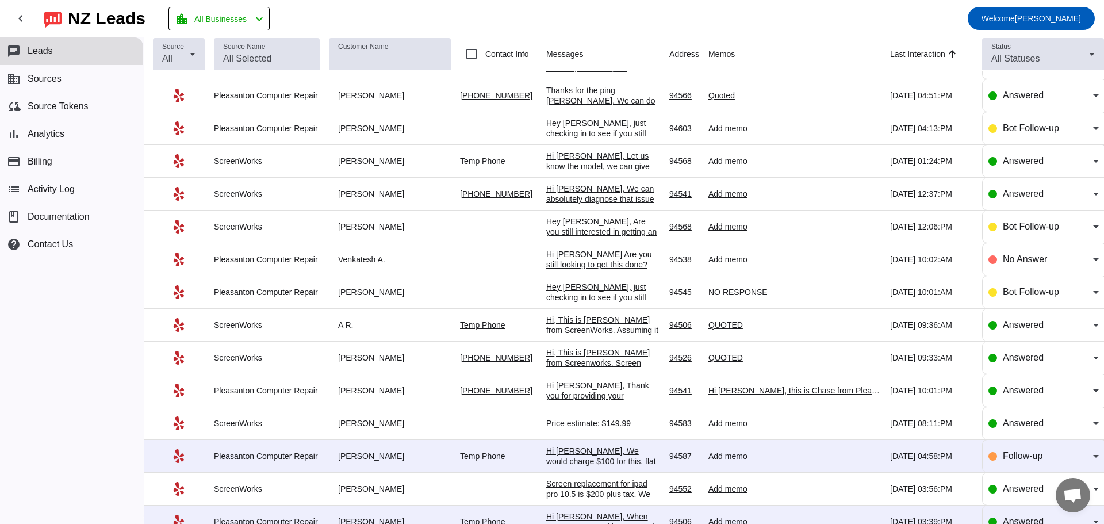
click at [625, 454] on div "Hi [PERSON_NAME], We would charge $100 for this, flat rate to reset your window…" at bounding box center [603, 472] width 114 height 52
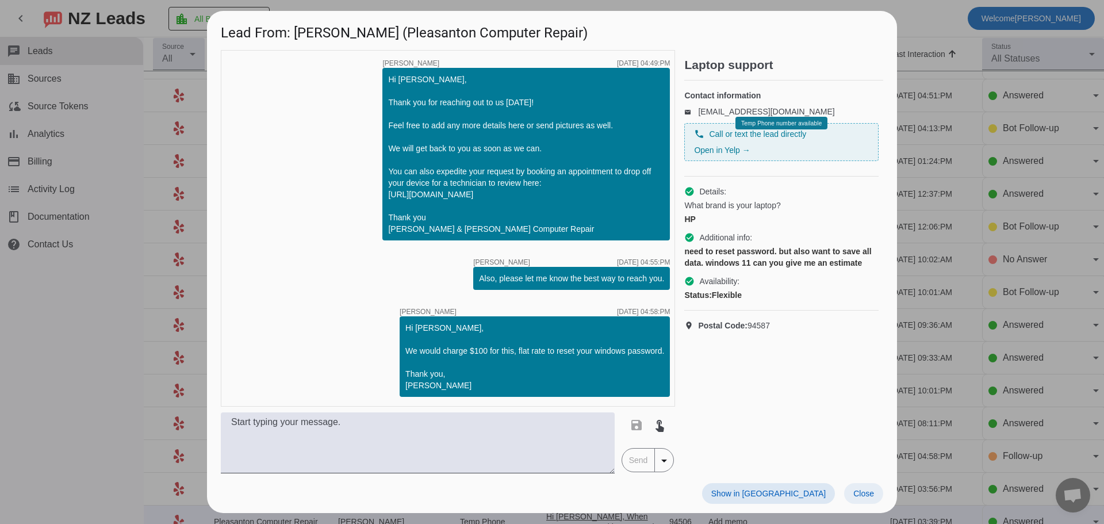
click at [873, 497] on span "Close" at bounding box center [863, 493] width 21 height 9
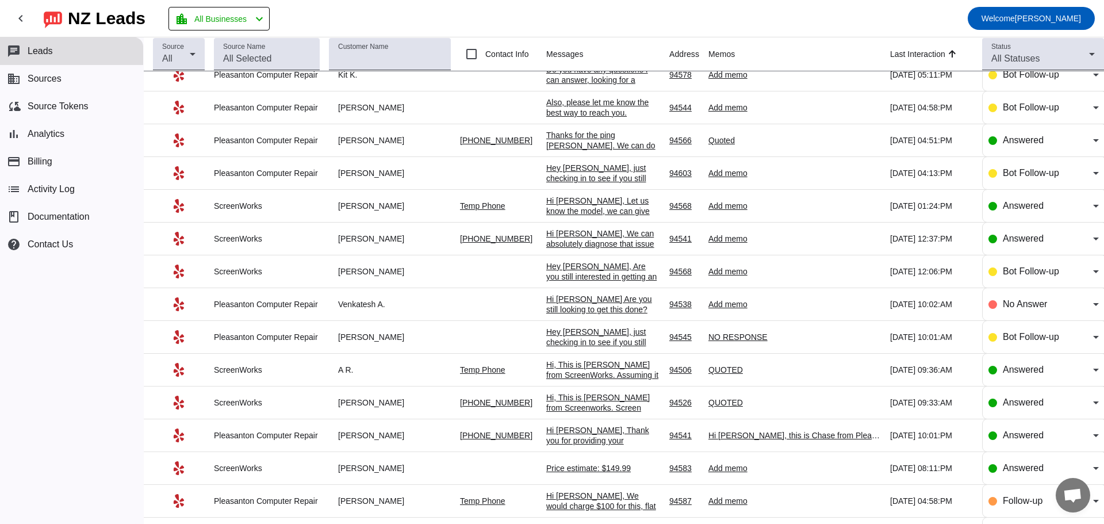
scroll to position [0, 0]
